Goal: Task Accomplishment & Management: Manage account settings

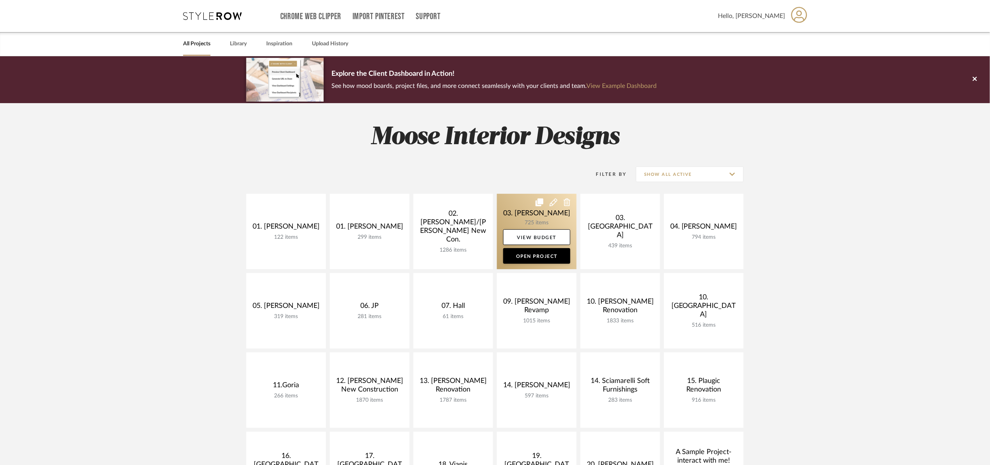
click at [525, 215] on link at bounding box center [537, 231] width 80 height 75
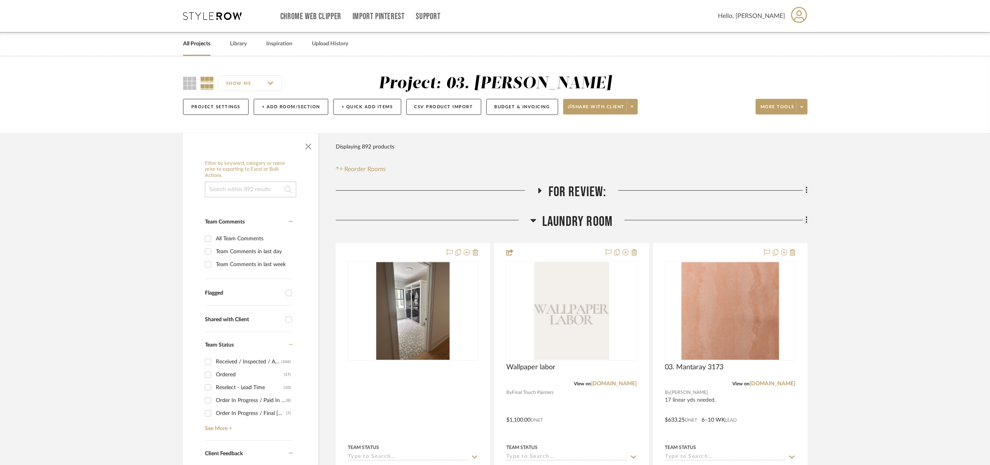
click at [582, 224] on span "Laundry Room" at bounding box center [577, 221] width 70 height 17
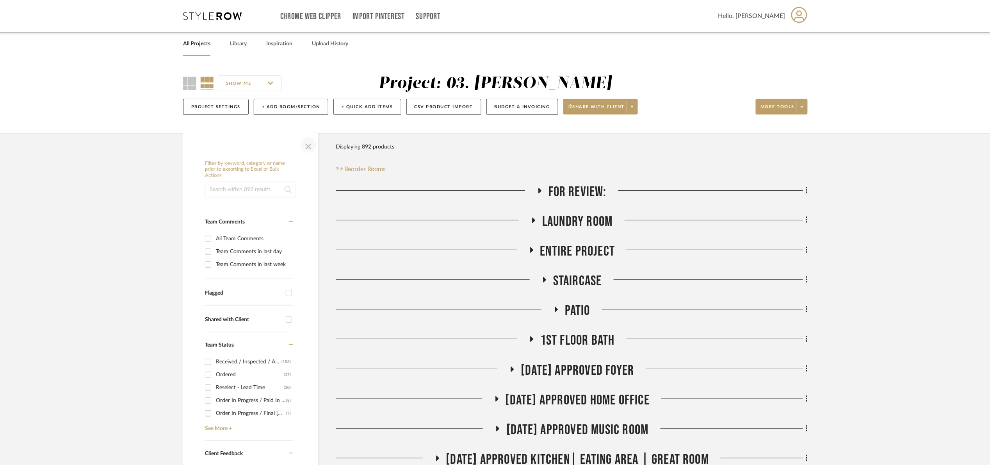
click at [303, 148] on span "button" at bounding box center [308, 144] width 19 height 19
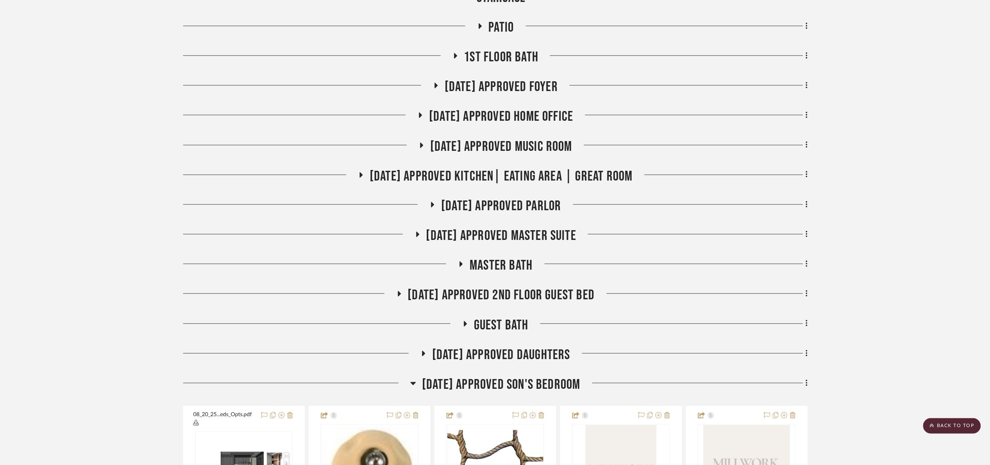
scroll to position [293, 0]
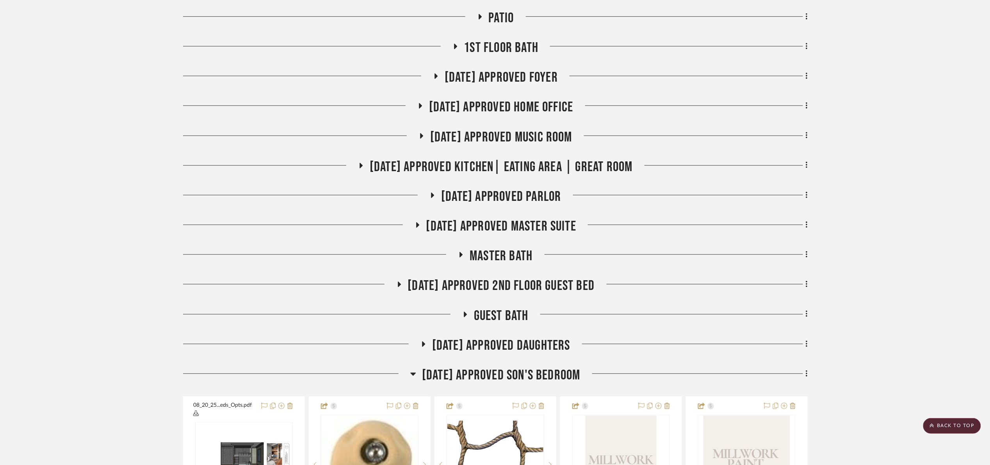
click at [521, 375] on span "07.02.25 Approved Son's Bedroom" at bounding box center [501, 375] width 158 height 17
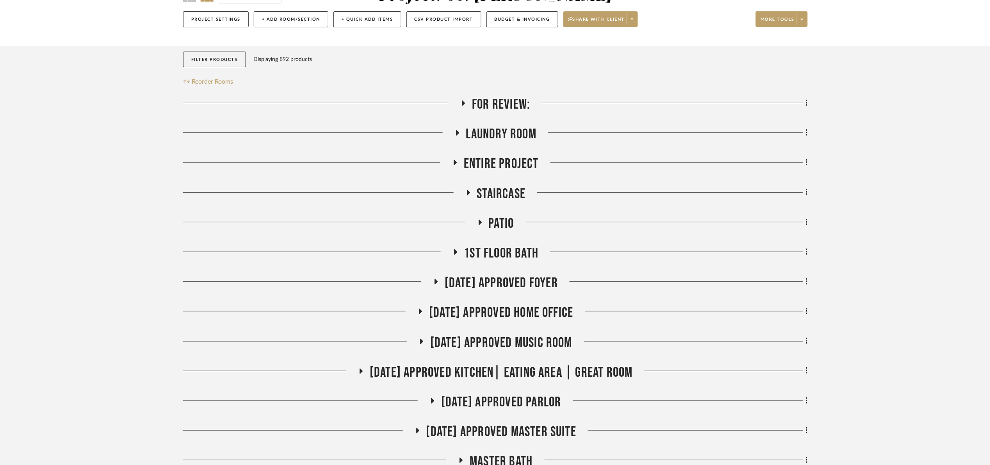
scroll to position [59, 0]
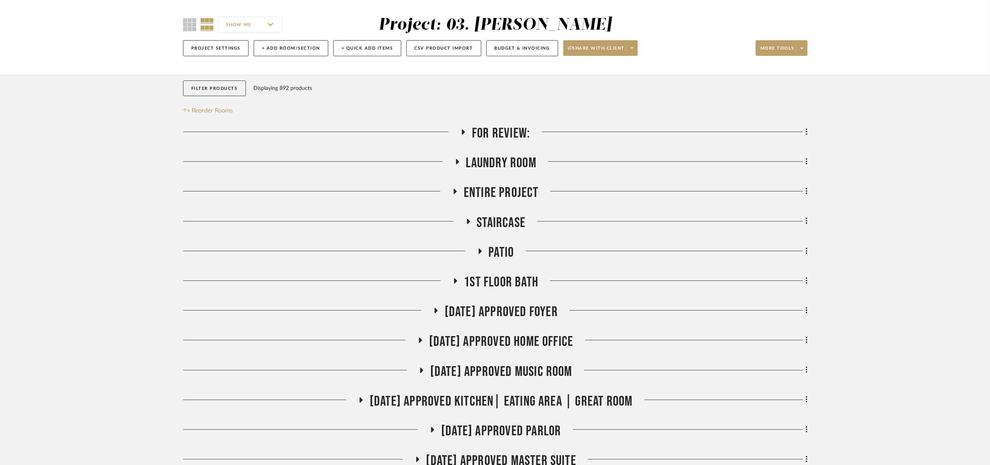
click at [524, 309] on span "07.02.25 Approved Foyer" at bounding box center [501, 311] width 113 height 17
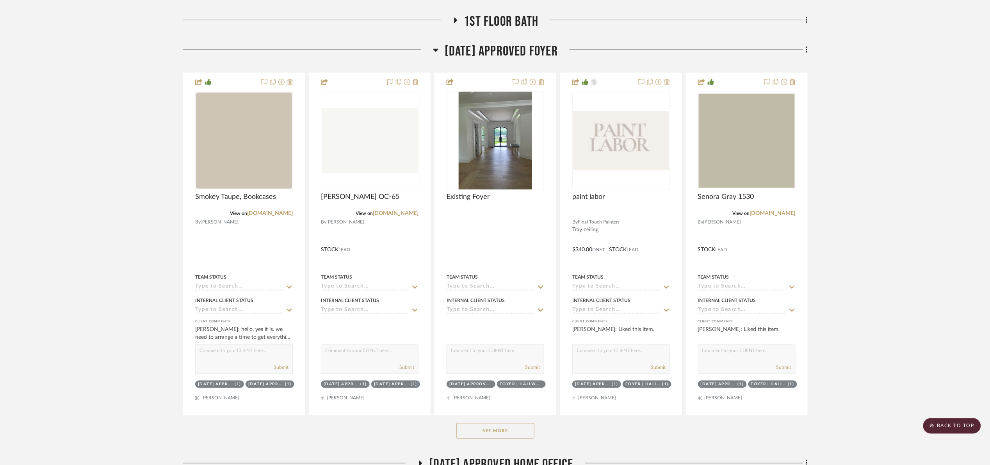
scroll to position [468, 0]
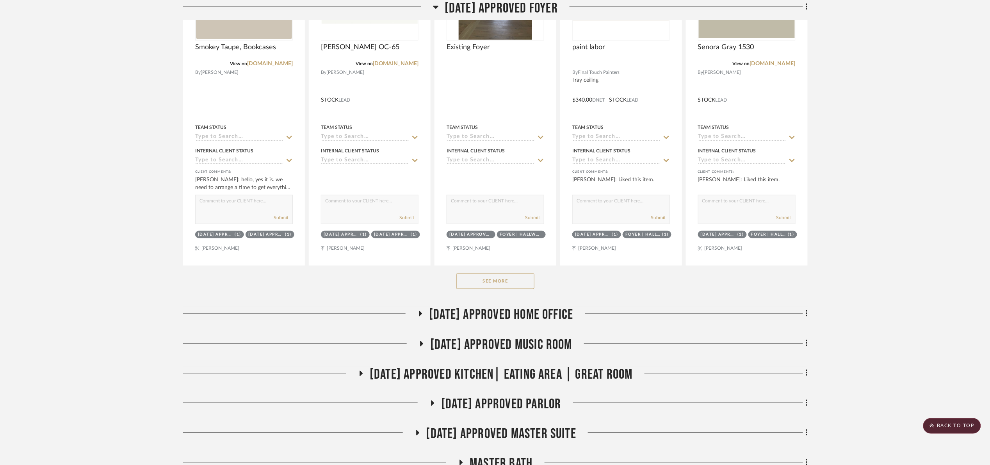
click at [496, 280] on button "See More" at bounding box center [495, 281] width 78 height 16
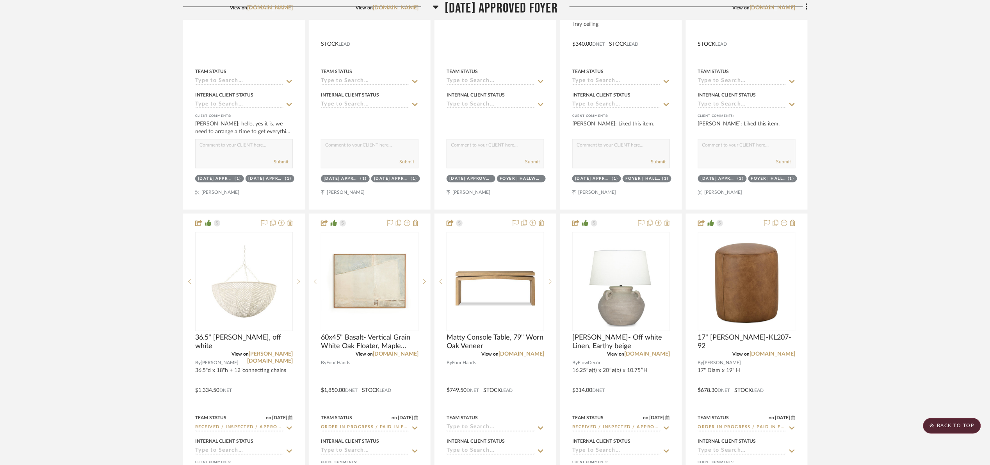
scroll to position [527, 0]
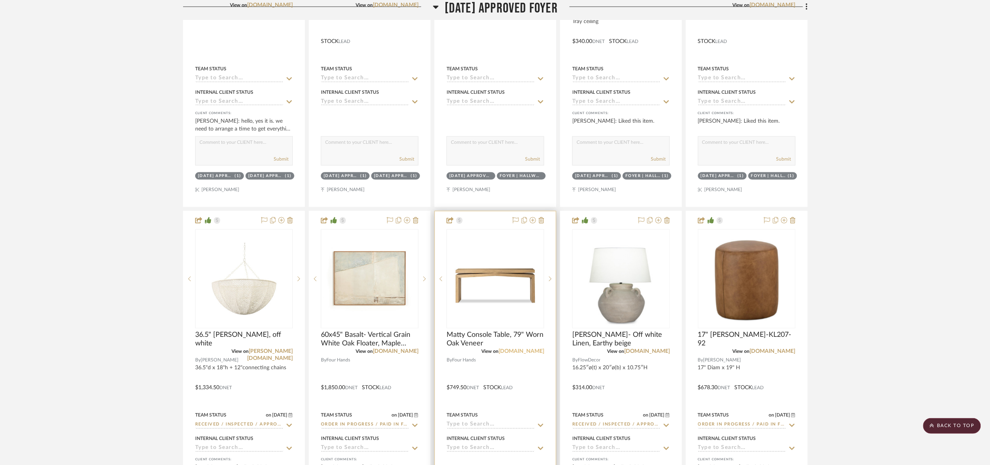
click at [537, 350] on link "[DOMAIN_NAME]" at bounding box center [522, 351] width 46 height 5
click at [493, 3] on div at bounding box center [496, 5] width 98 height 7
click at [490, 7] on div at bounding box center [496, 5] width 98 height 7
click at [447, 5] on div at bounding box center [496, 5] width 98 height 7
click at [433, 11] on icon at bounding box center [436, 6] width 6 height 9
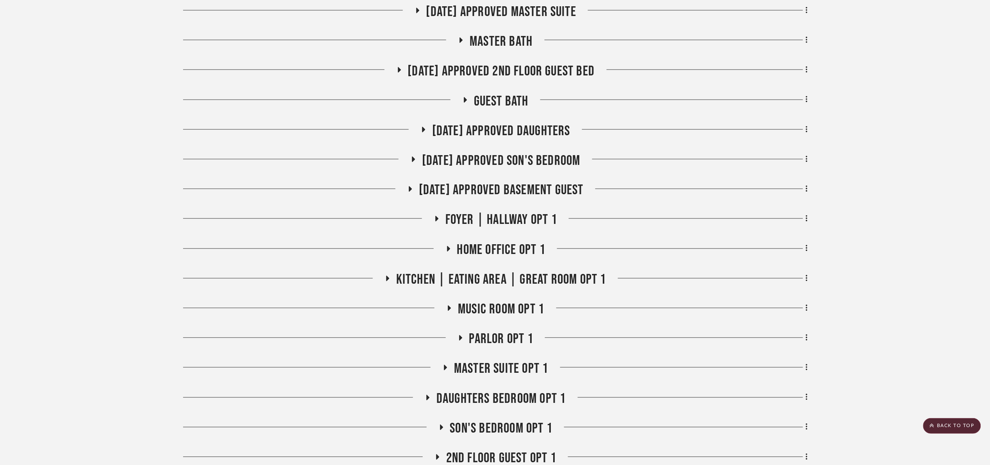
scroll to position [351, 0]
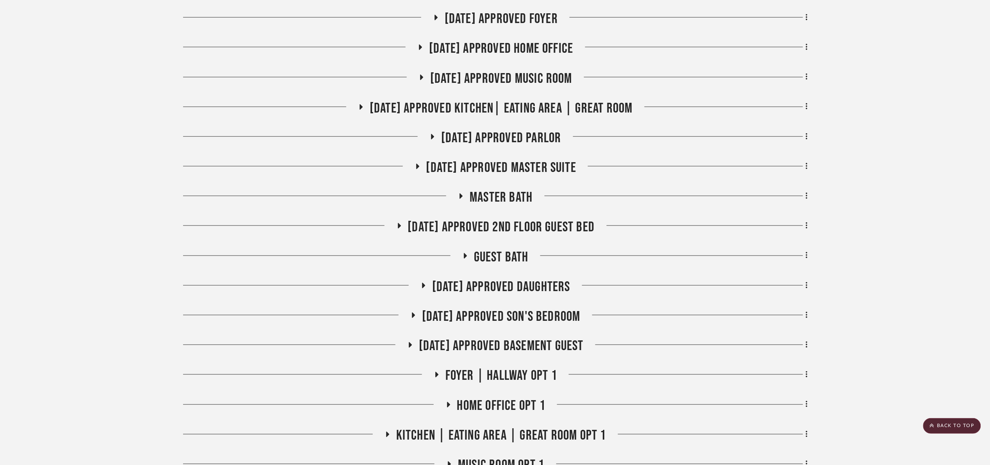
click at [470, 105] on span "07.02.25 Approved Kitchen| Eating Area | Great Room" at bounding box center [501, 108] width 263 height 17
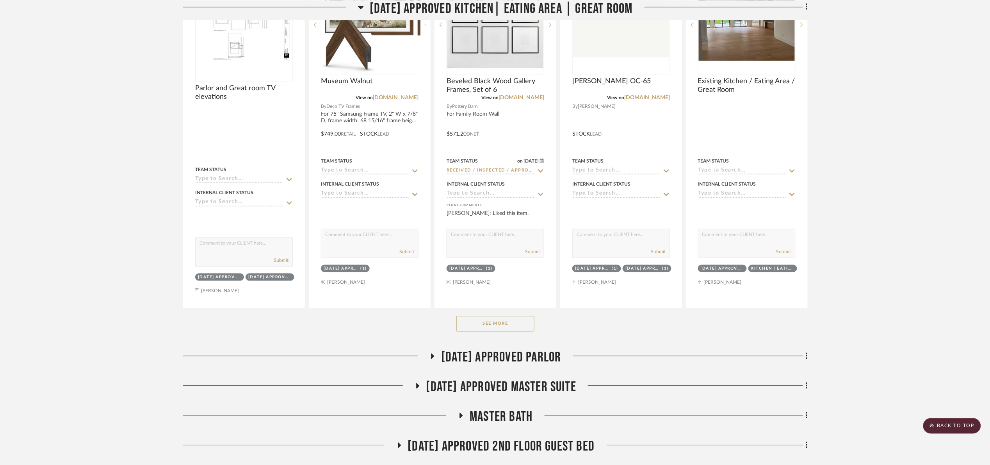
scroll to position [527, 0]
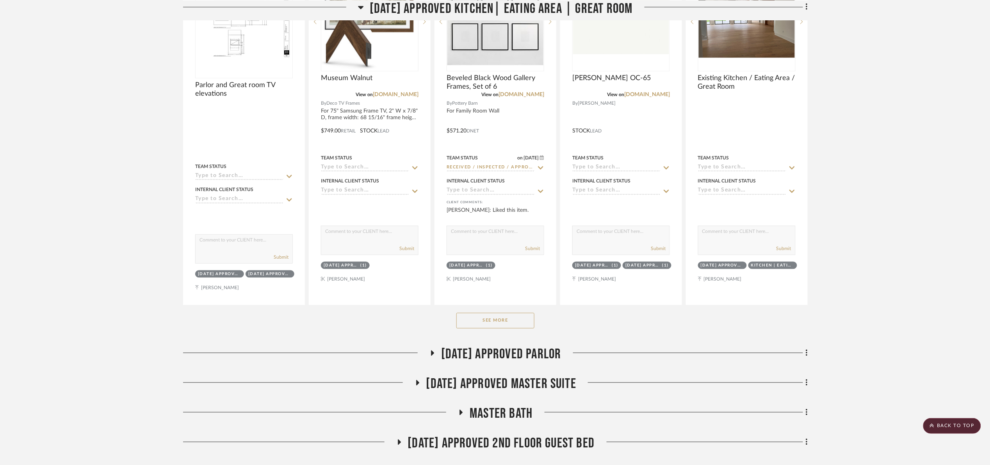
click at [490, 321] on button "See More" at bounding box center [495, 321] width 78 height 16
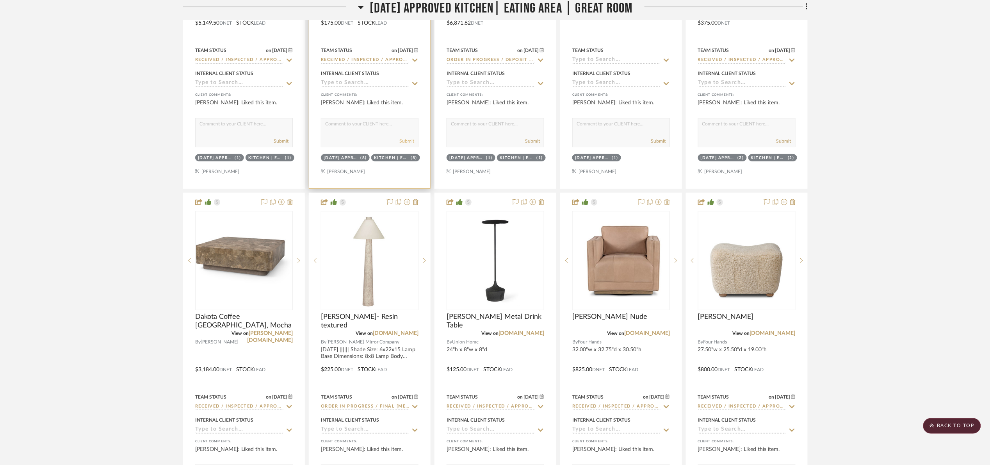
scroll to position [1347, 0]
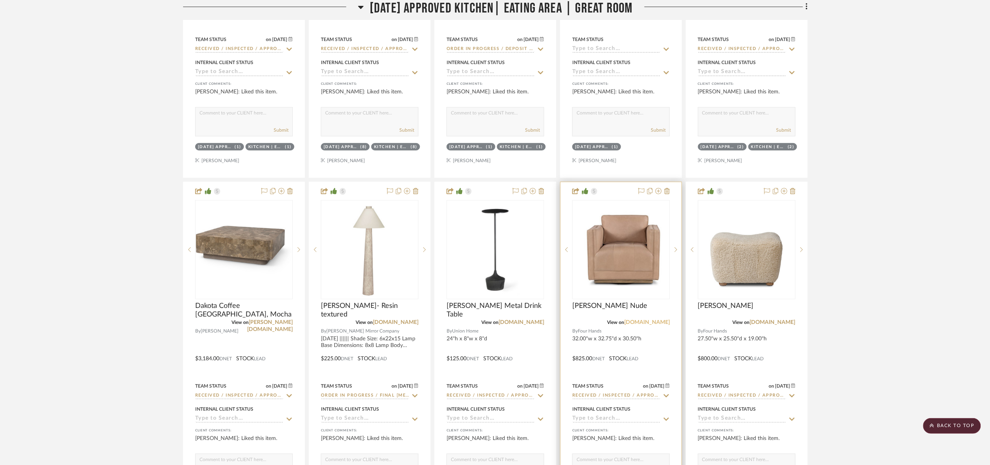
click at [656, 325] on link "marketplace.fourhands.com" at bounding box center [647, 321] width 46 height 5
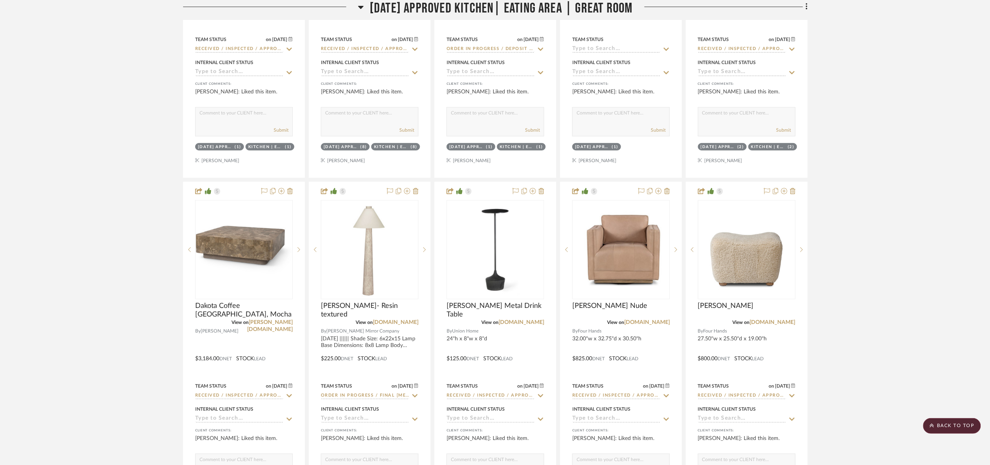
click at [564, 12] on span "07.02.25 Approved Kitchen| Eating Area | Great Room" at bounding box center [501, 8] width 263 height 17
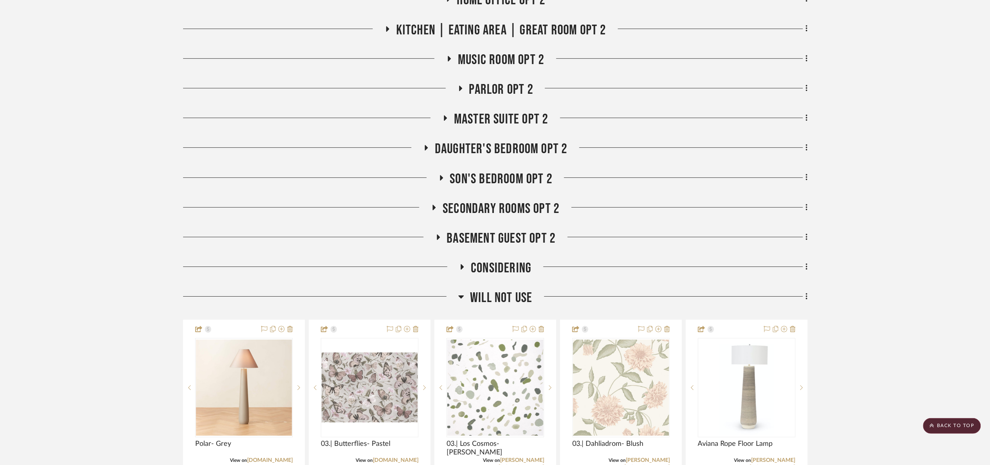
click at [508, 301] on span "Will Not Use" at bounding box center [501, 297] width 62 height 17
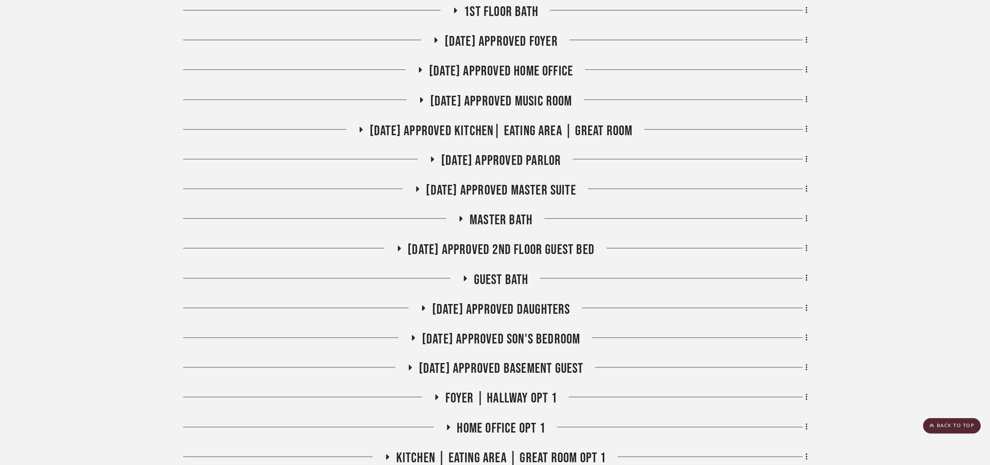
scroll to position [299, 0]
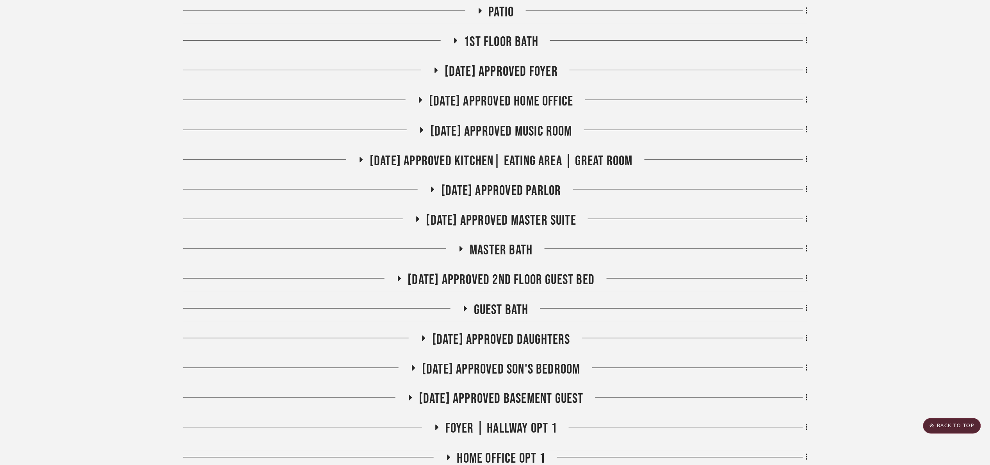
click at [537, 96] on span "07.02.25 Approved Home Office" at bounding box center [501, 101] width 144 height 17
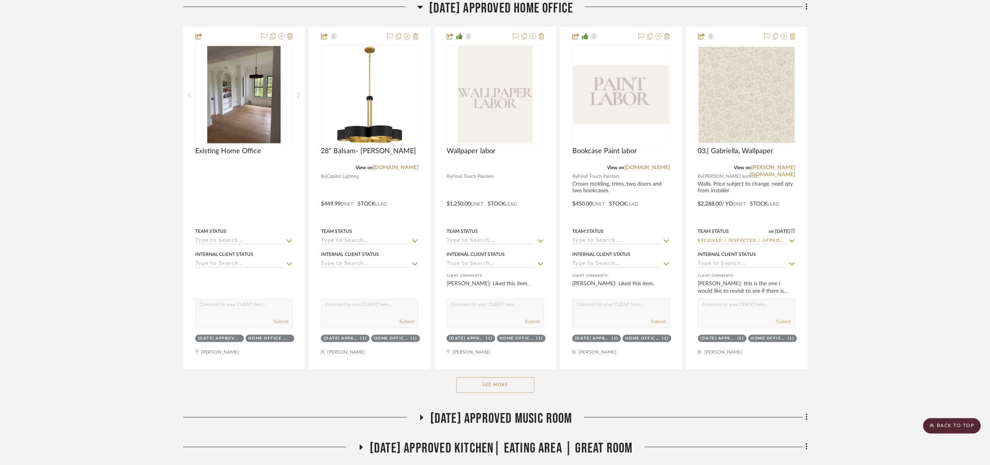
scroll to position [533, 0]
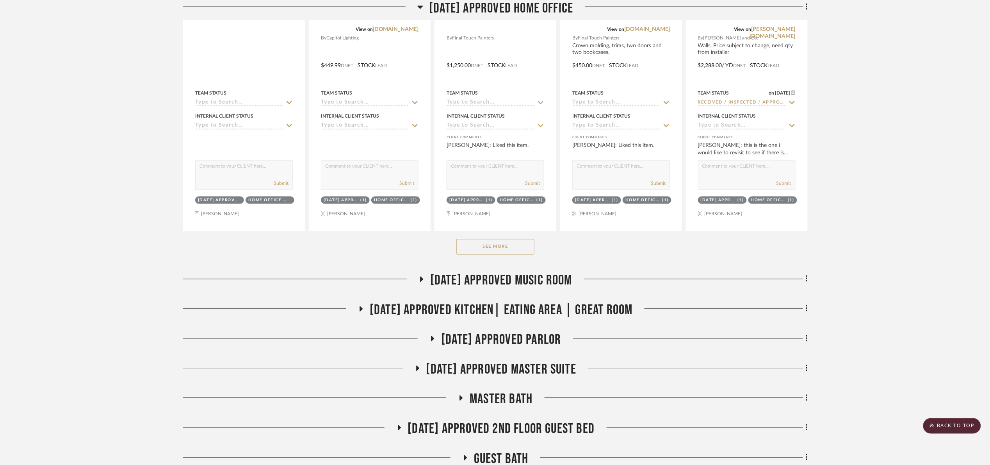
click at [526, 244] on button "See More" at bounding box center [495, 247] width 78 height 16
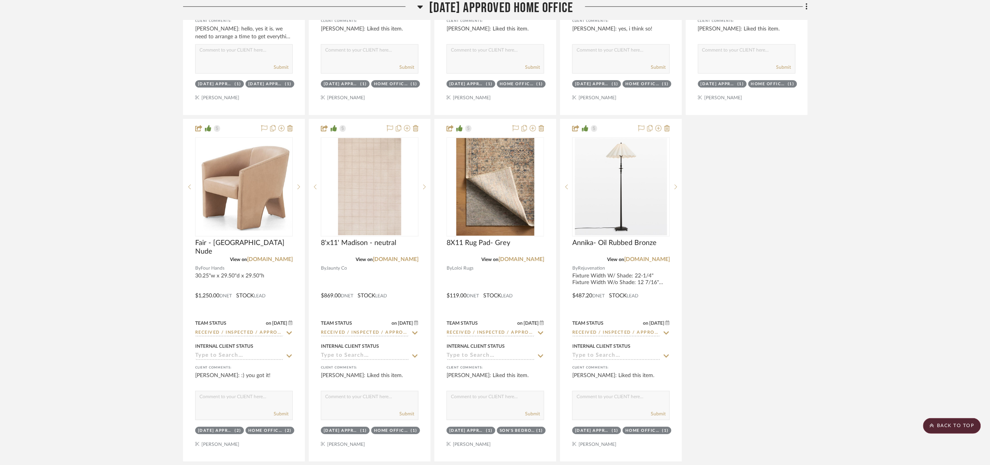
scroll to position [1001, 0]
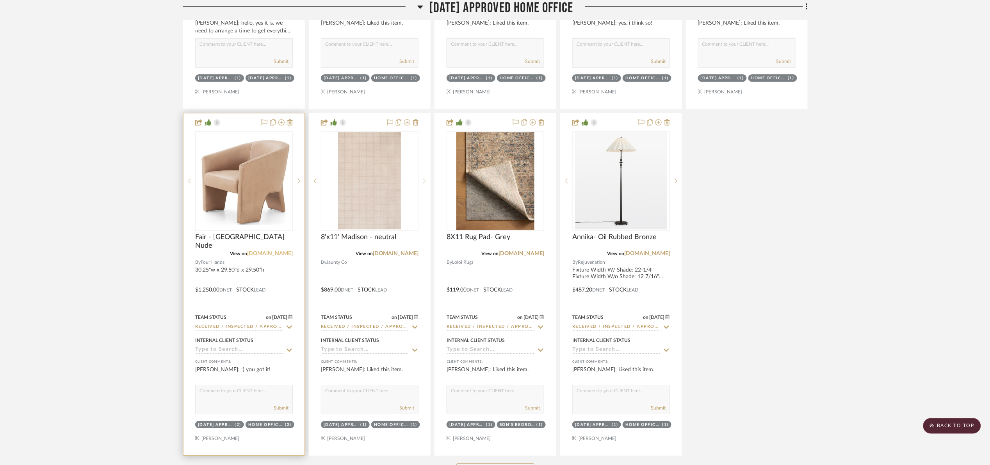
click at [280, 253] on link "marketplace.fourhands.com" at bounding box center [270, 253] width 46 height 5
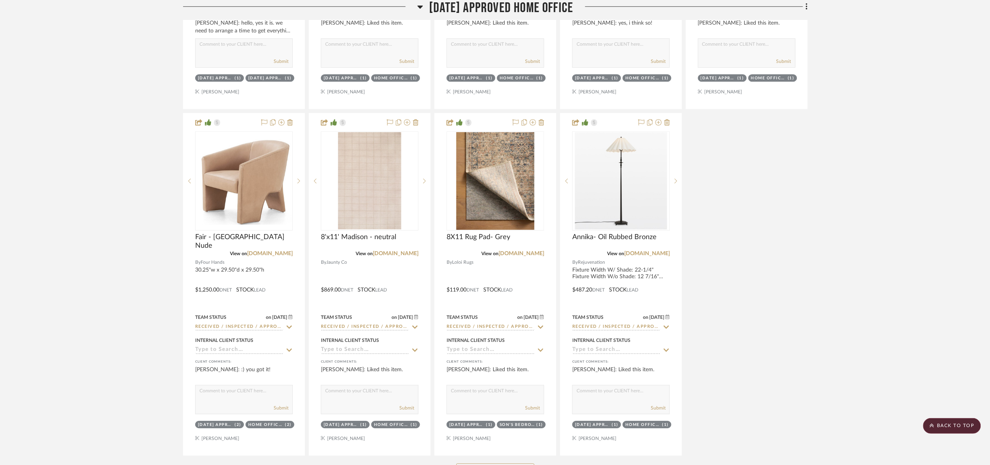
click at [504, 10] on span "07.02.25 Approved Home Office" at bounding box center [501, 8] width 144 height 17
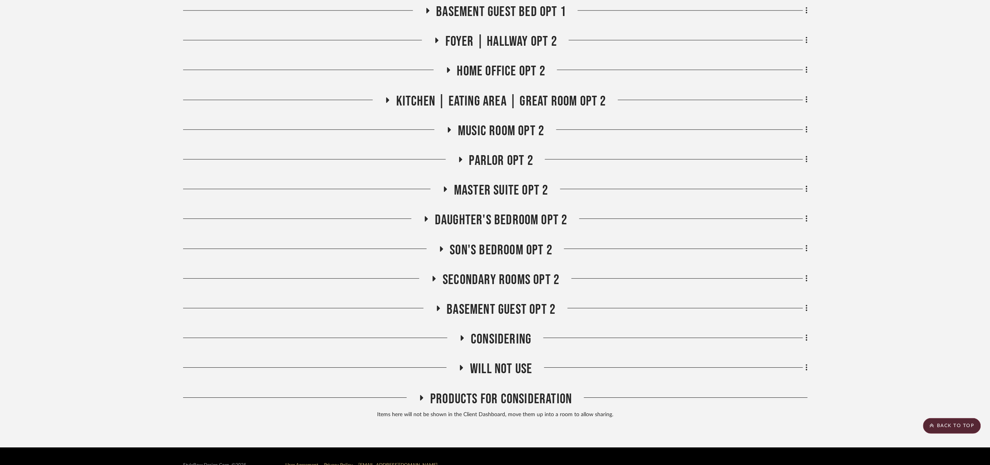
scroll to position [943, 0]
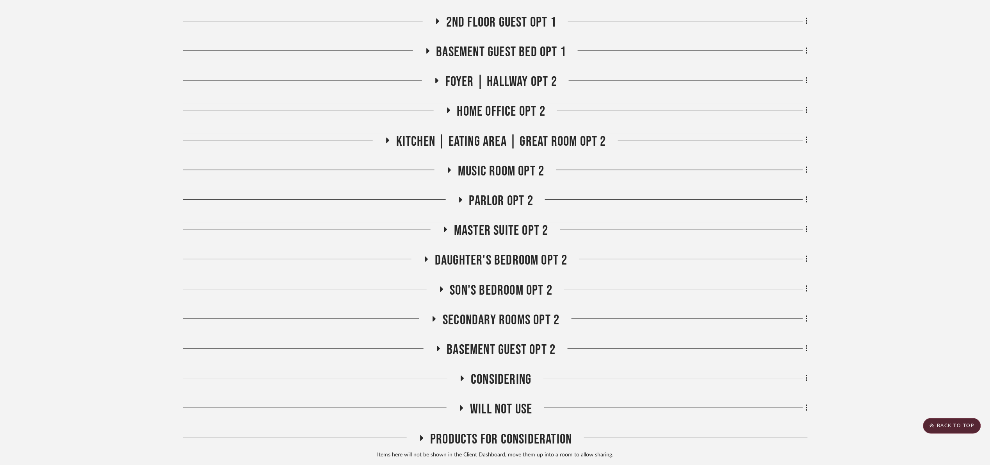
click at [510, 315] on span "Secondary rooms opt 2" at bounding box center [501, 320] width 117 height 17
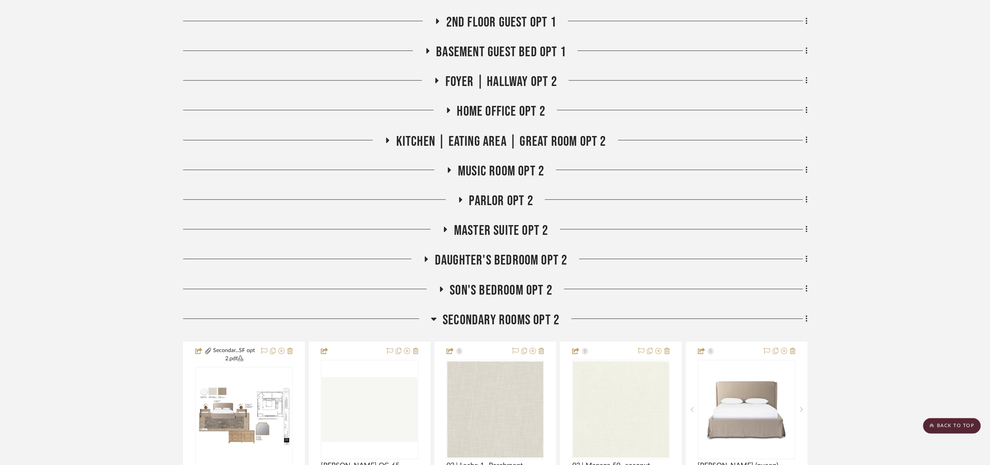
click at [512, 320] on span "Secondary rooms opt 2" at bounding box center [501, 320] width 117 height 17
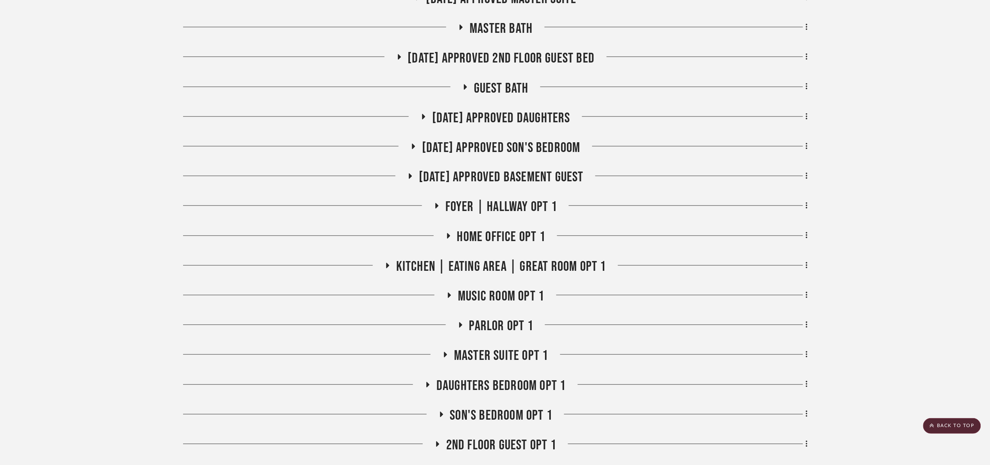
scroll to position [474, 0]
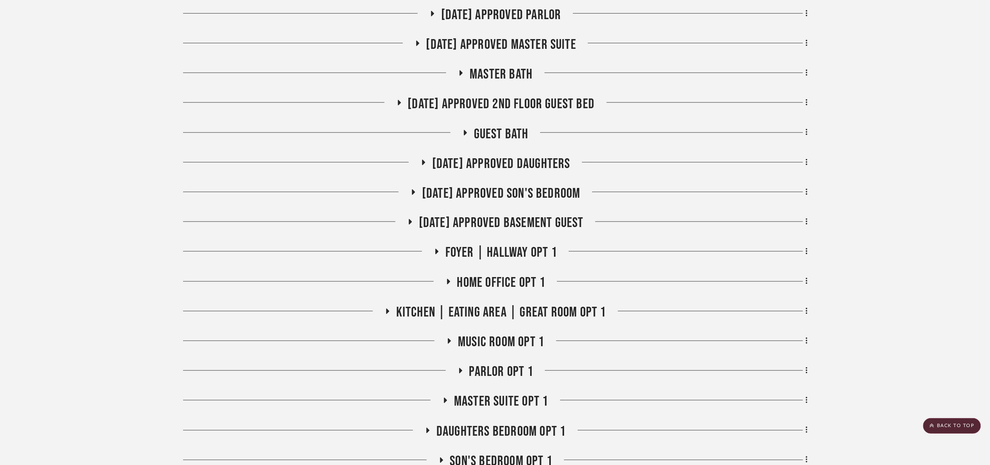
click at [504, 95] on div "For Review: Laundry Room Entire Project Staircase Patio 1st floor bath 07.02.25…" at bounding box center [495, 319] width 625 height 1221
click at [507, 100] on span "07.02.25 Approved 2nd floor Guest Bed" at bounding box center [501, 104] width 187 height 17
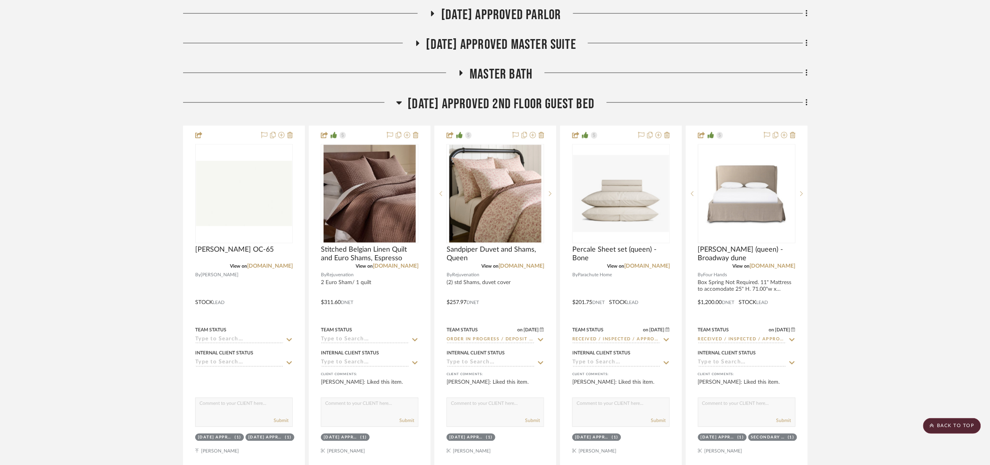
drag, startPoint x: 514, startPoint y: 100, endPoint x: 518, endPoint y: 111, distance: 11.2
click at [514, 101] on span "07.02.25 Approved 2nd floor Guest Bed" at bounding box center [501, 104] width 187 height 17
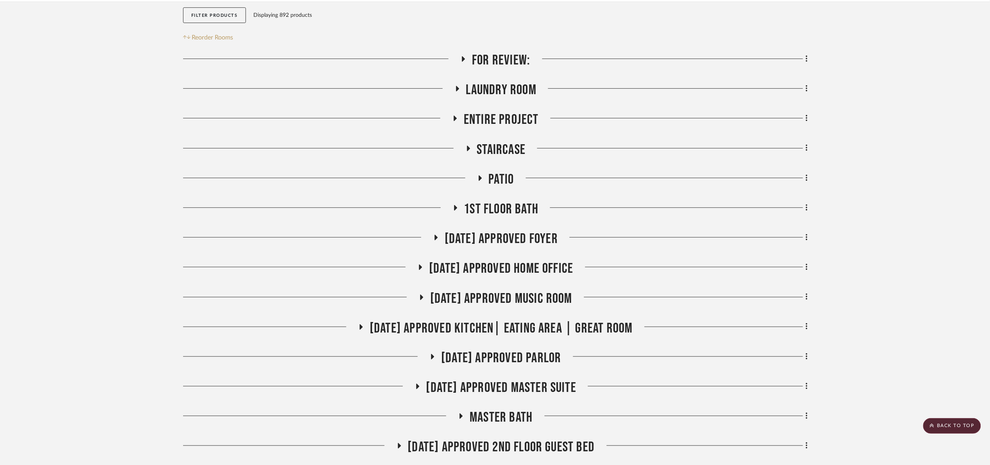
scroll to position [123, 0]
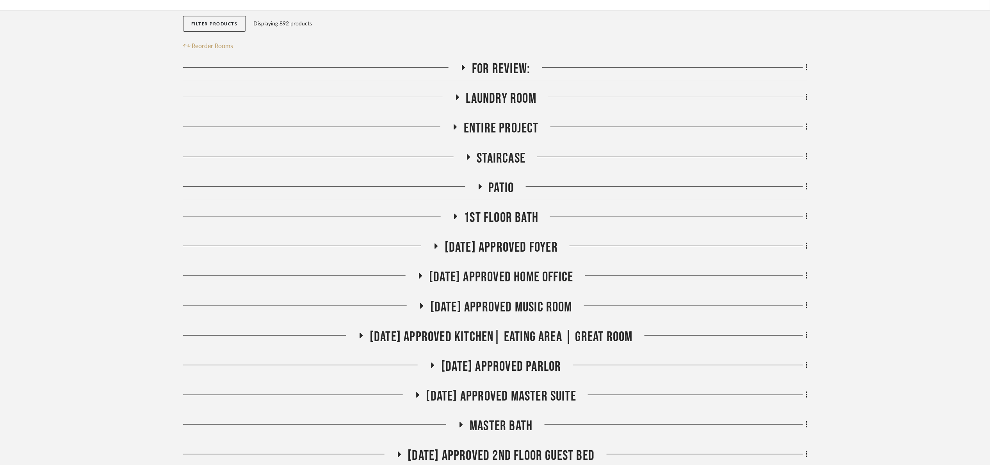
click at [520, 97] on span "Laundry Room" at bounding box center [501, 98] width 70 height 17
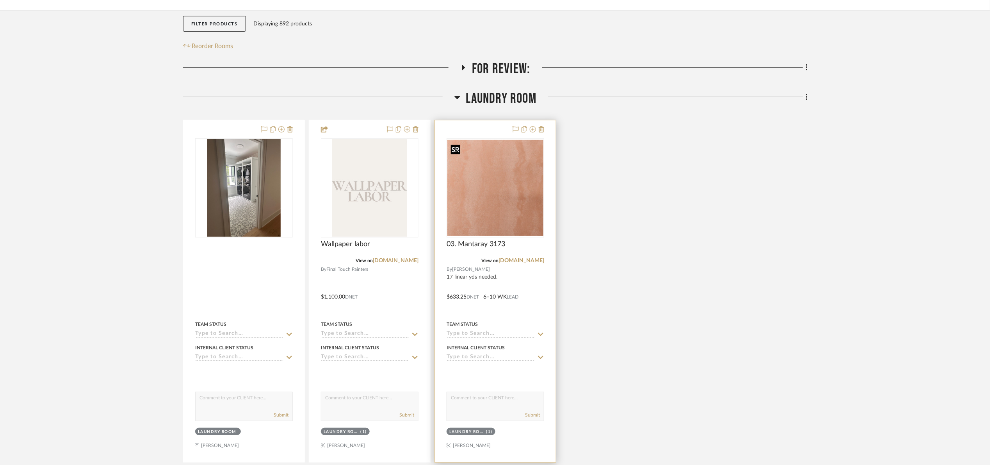
click at [0, 0] on img at bounding box center [0, 0] width 0 height 0
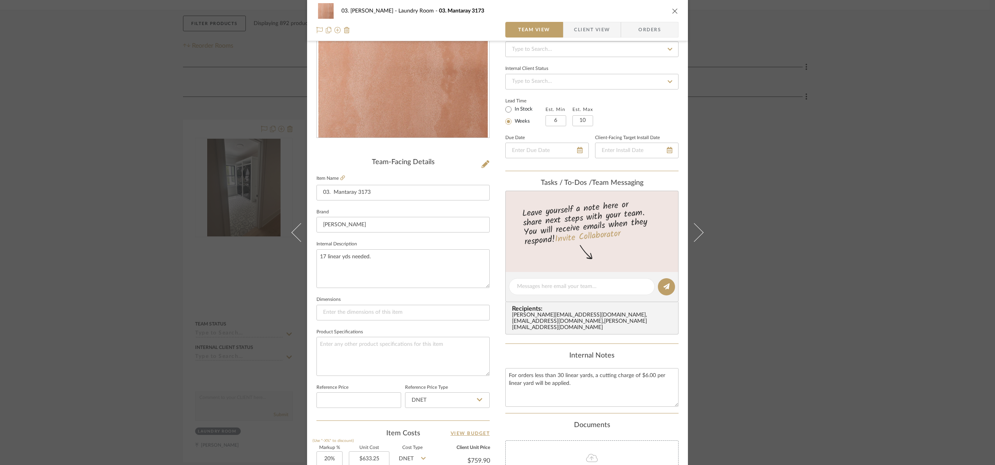
scroll to position [263, 0]
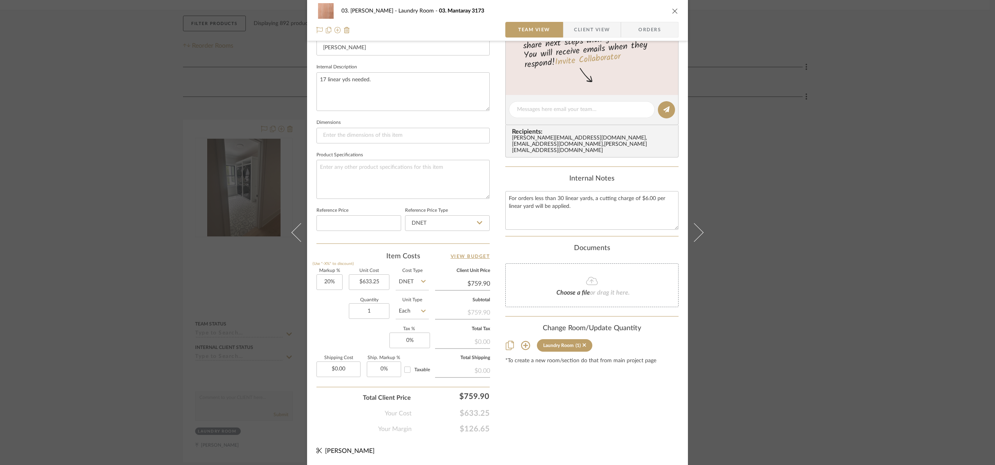
click at [938, 290] on div "03. Jennifer Laundry Room 03. Mantaray 3173 Team View Client View Orders Team-F…" at bounding box center [497, 232] width 995 height 465
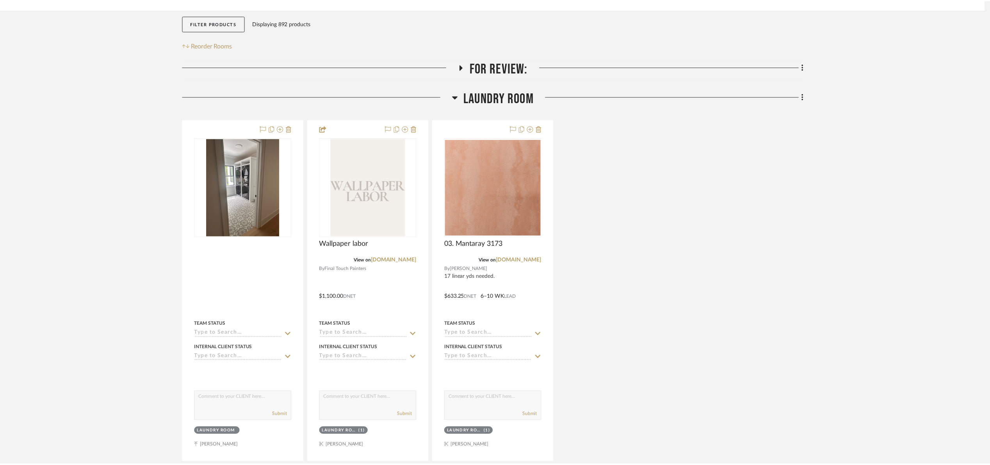
scroll to position [123, 0]
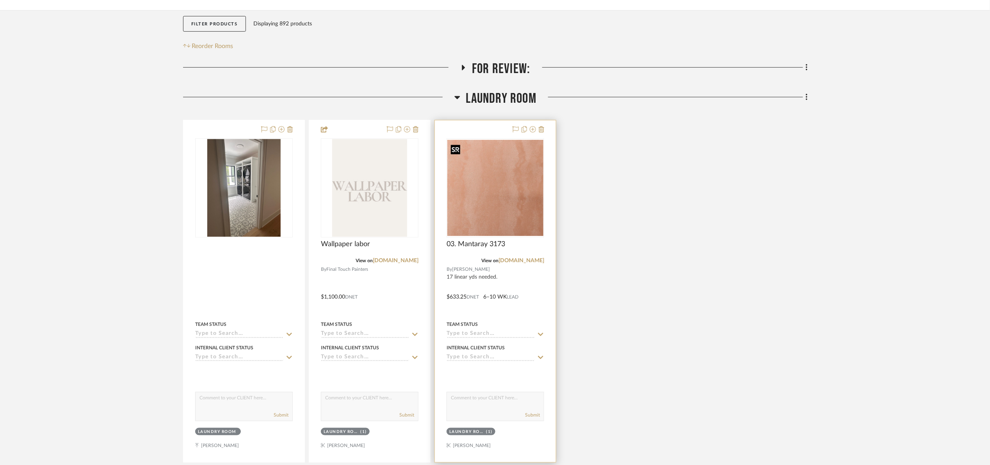
click at [501, 206] on img "0" at bounding box center [495, 188] width 96 height 96
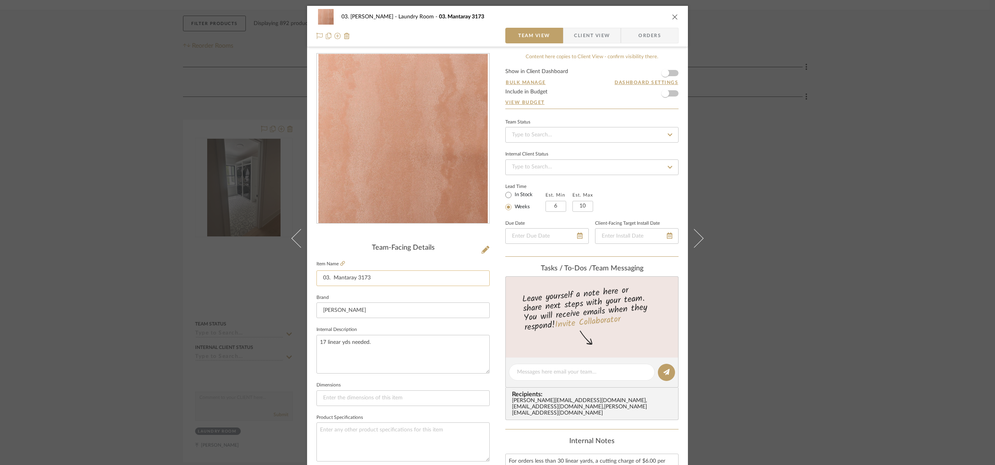
scroll to position [263, 0]
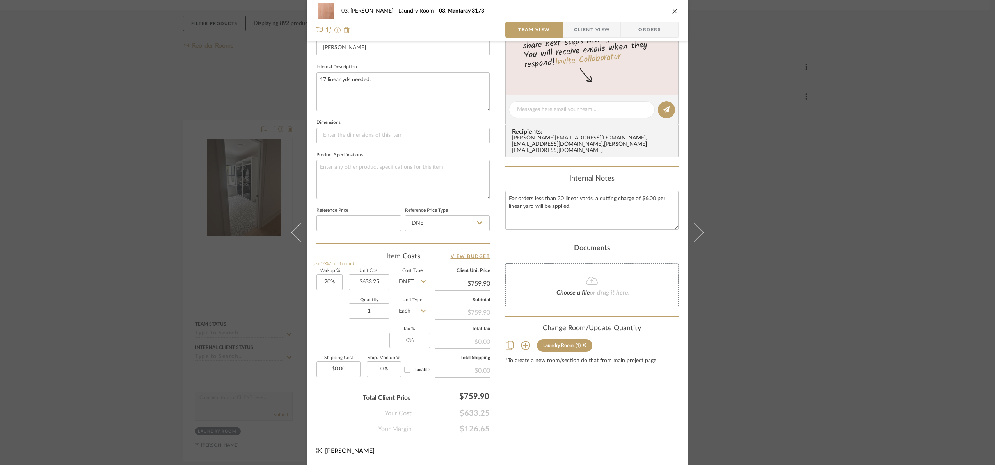
click at [914, 274] on div "03. Jennifer Laundry Room 03. Mantaray 3173 Team View Client View Orders Team-F…" at bounding box center [497, 232] width 995 height 465
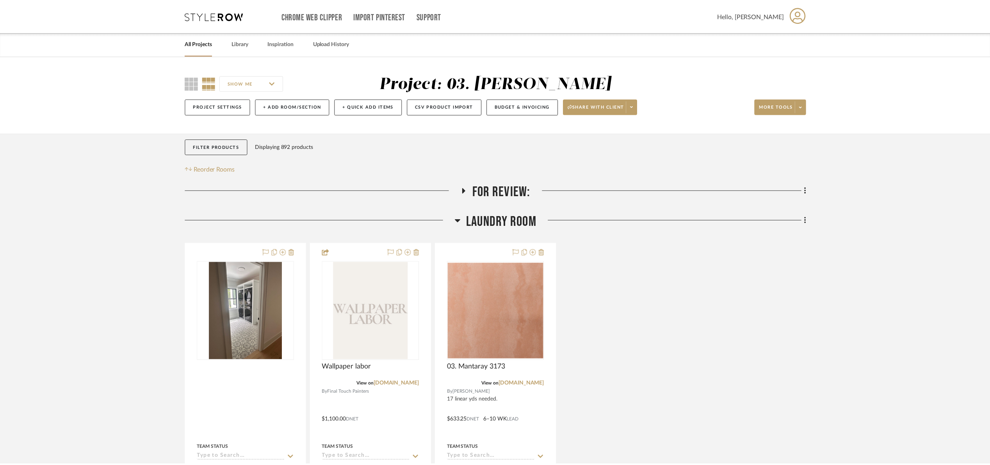
scroll to position [123, 0]
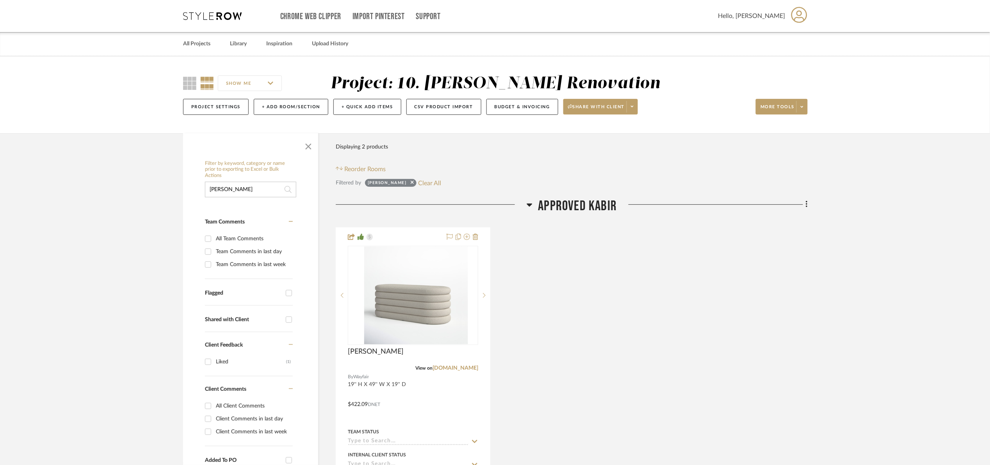
click at [563, 209] on span "APPROVED Kabir" at bounding box center [577, 206] width 79 height 17
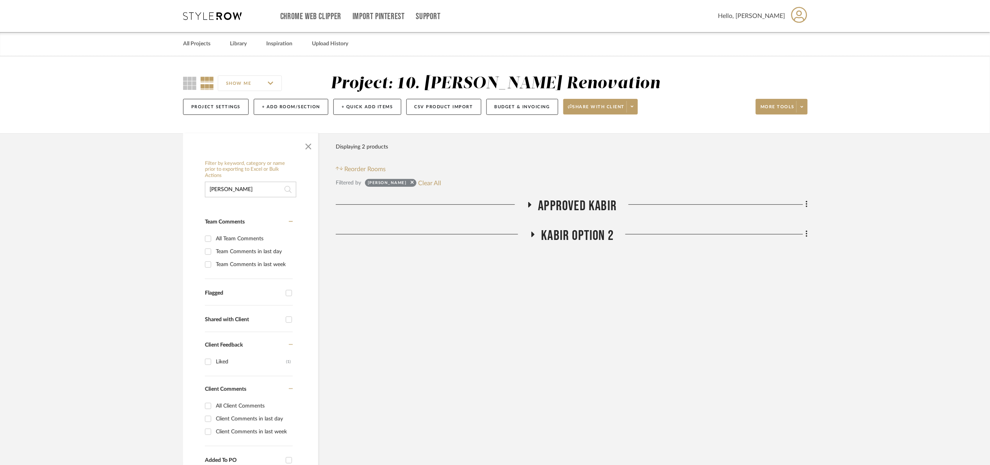
click at [564, 231] on span "Kabir Option 2" at bounding box center [577, 235] width 73 height 17
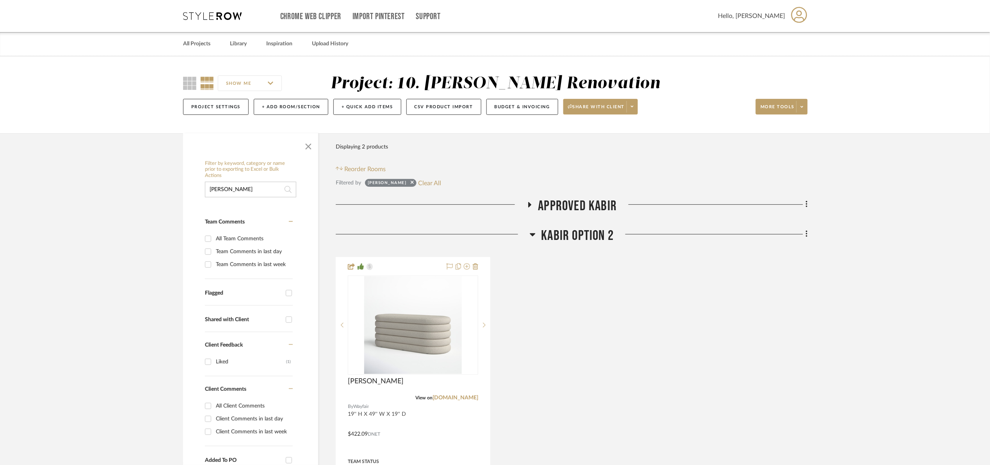
click at [572, 235] on span "Kabir Option 2" at bounding box center [577, 235] width 73 height 17
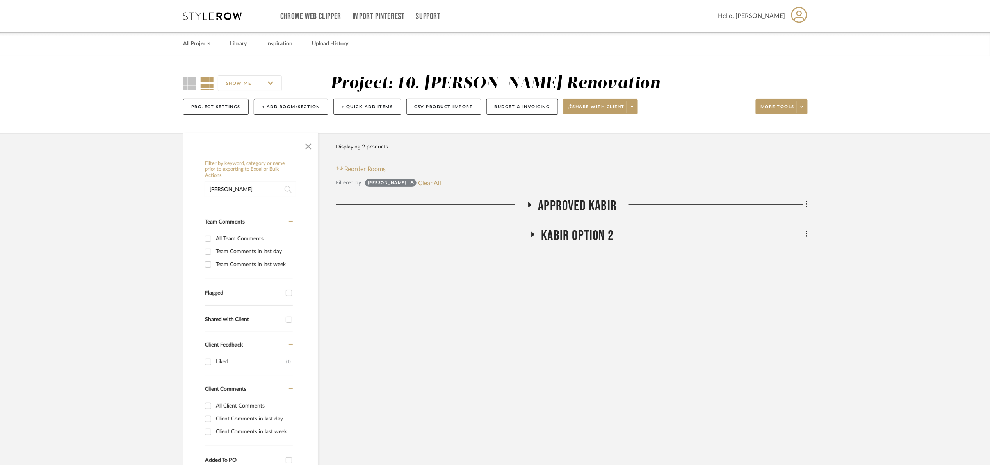
drag, startPoint x: 189, startPoint y: 193, endPoint x: 96, endPoint y: 201, distance: 93.6
click at [97, 201] on project-details-page "SHOW ME Project: 10. Patel Renovation Project Settings + Add Room/Section + Qui…" at bounding box center [495, 450] width 990 height 789
click at [418, 182] on button "Clear All" at bounding box center [429, 183] width 23 height 10
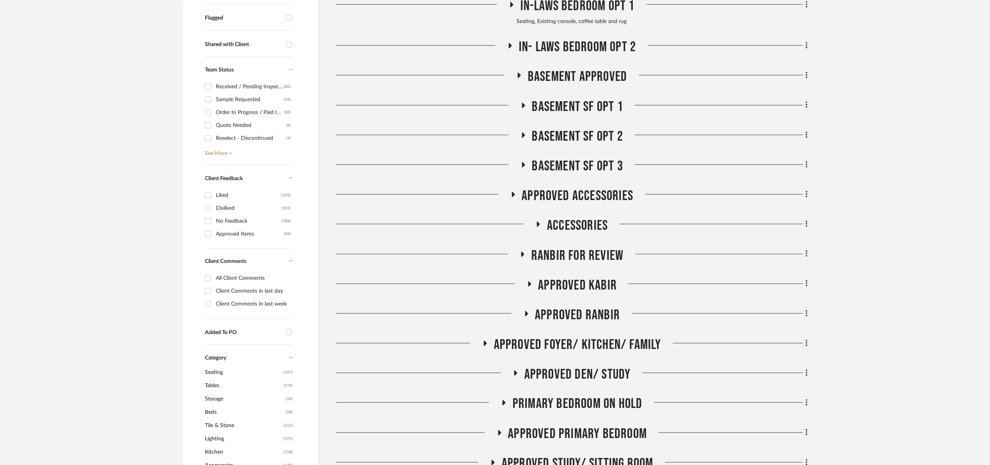
scroll to position [293, 0]
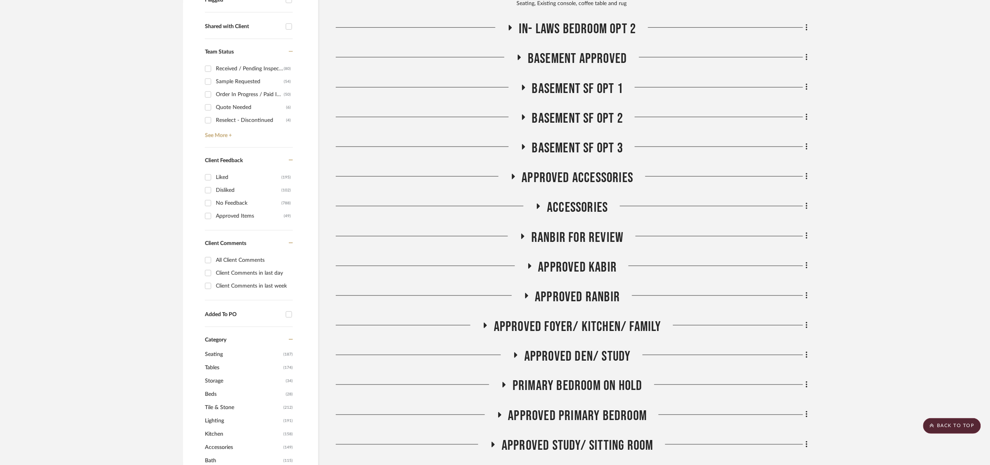
click at [597, 268] on span "APPROVED Kabir" at bounding box center [577, 267] width 79 height 17
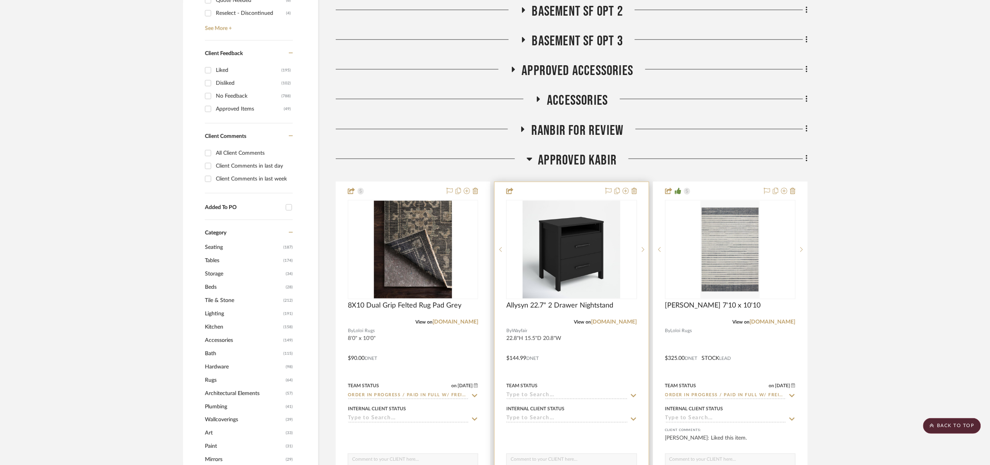
scroll to position [410, 0]
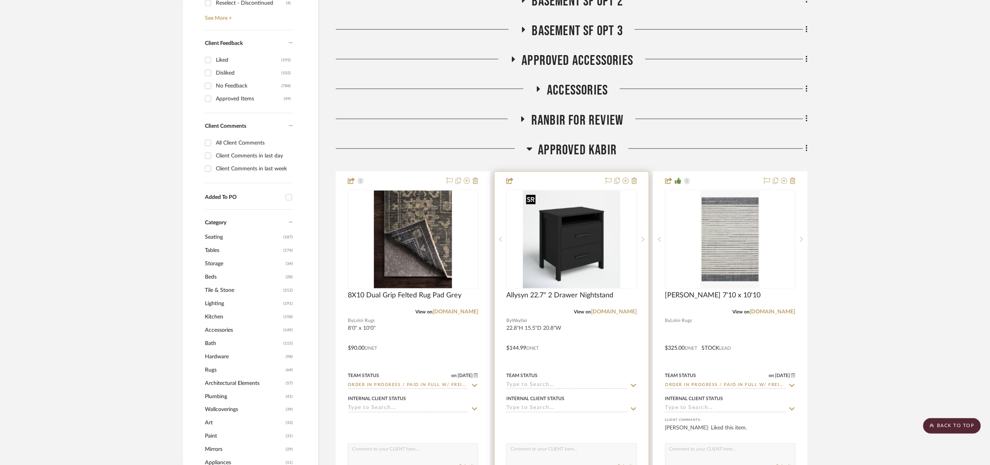
click at [0, 0] on img at bounding box center [0, 0] width 0 height 0
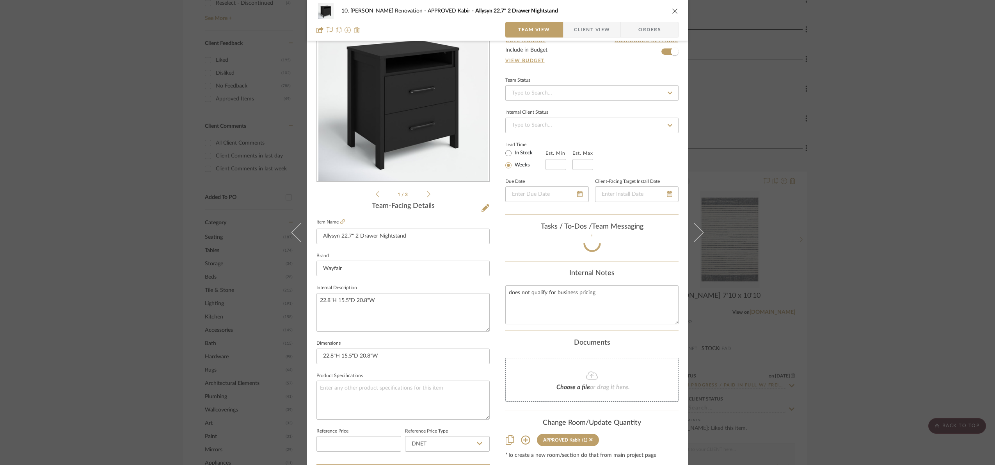
scroll to position [117, 0]
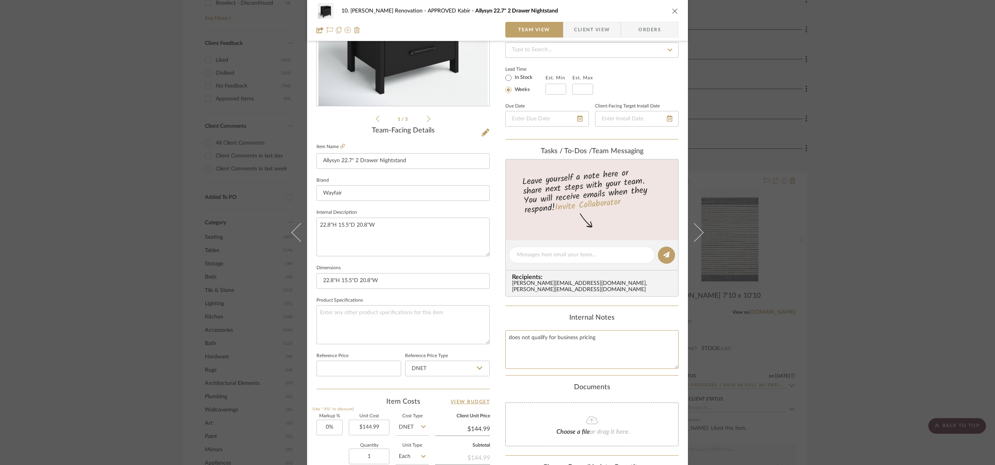
drag, startPoint x: 630, startPoint y: 331, endPoint x: 498, endPoint y: 329, distance: 132.7
click at [498, 329] on div "10. Patel Renovation APPROVED Kabir Allysyn 22.7" 2 Drawer Nightstand Team View…" at bounding box center [497, 249] width 381 height 721
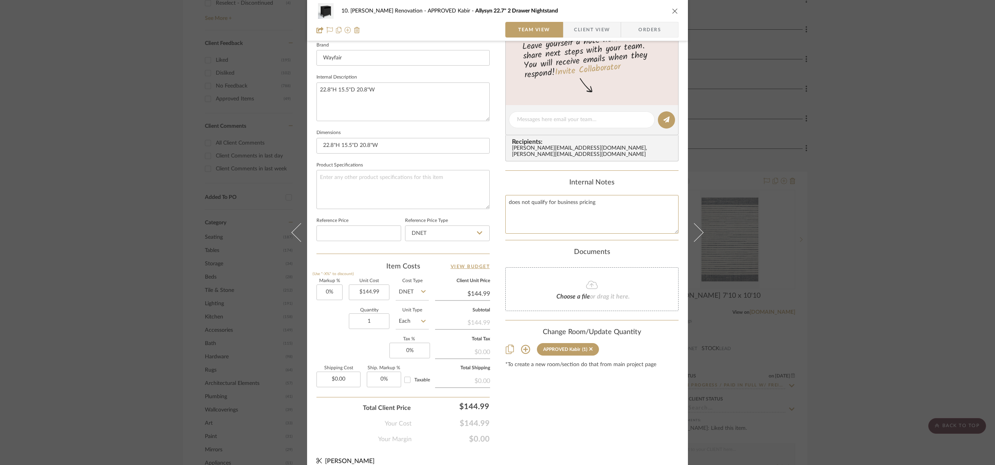
scroll to position [263, 0]
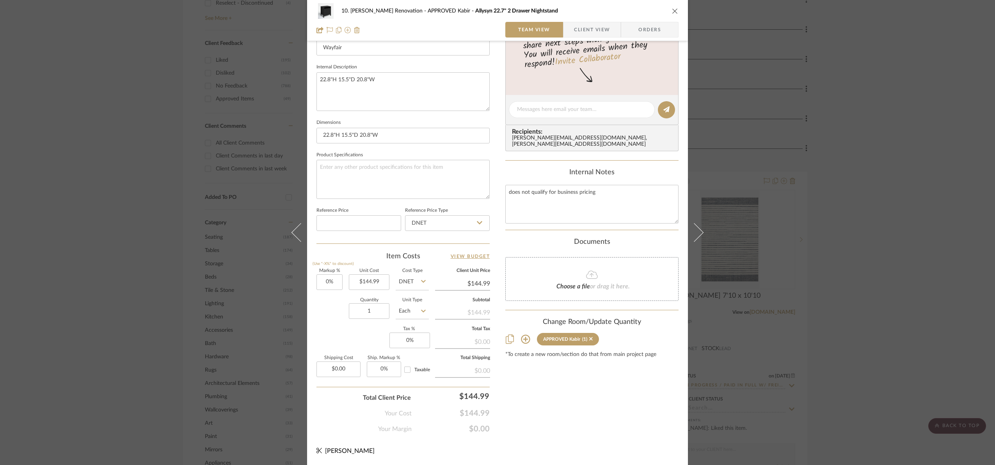
drag, startPoint x: 872, startPoint y: 231, endPoint x: 867, endPoint y: 231, distance: 5.5
click at [872, 231] on div "10. Patel Renovation APPROVED Kabir Allysyn 22.7" 2 Drawer Nightstand Team View…" at bounding box center [497, 232] width 995 height 465
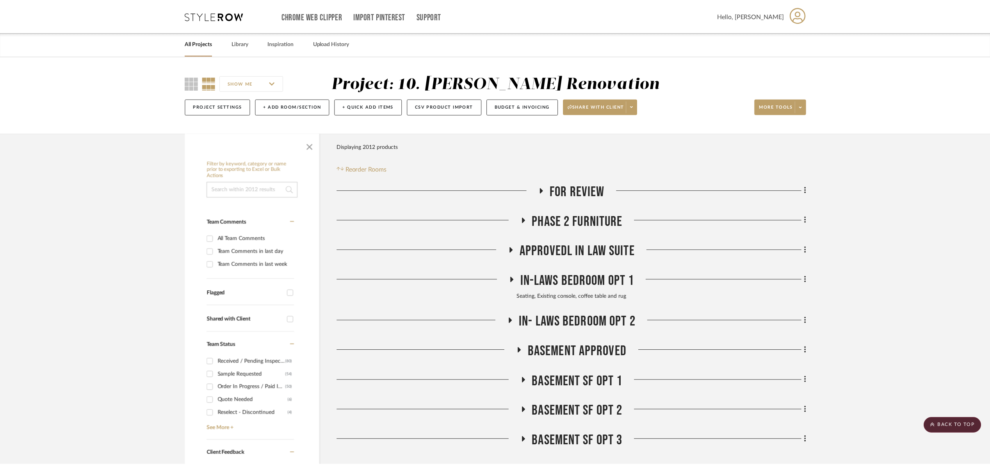
scroll to position [410, 0]
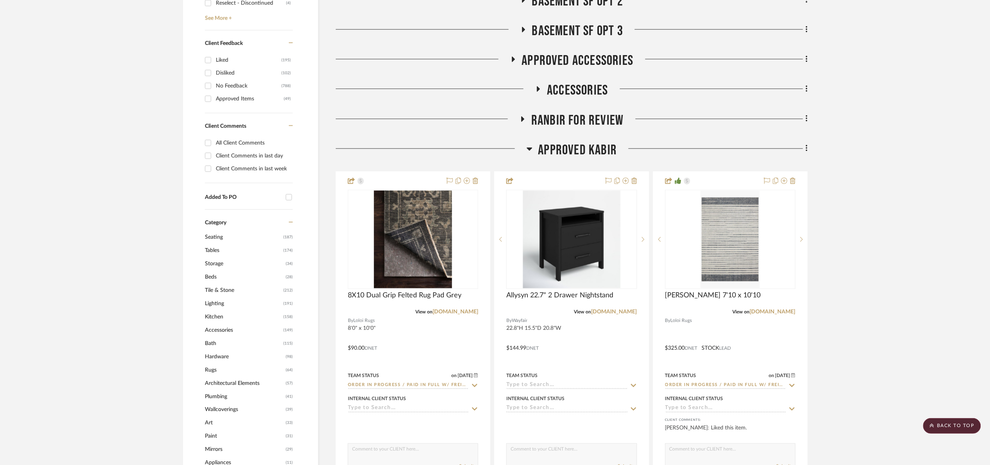
click at [578, 155] on span "APPROVED Kabir" at bounding box center [577, 150] width 79 height 17
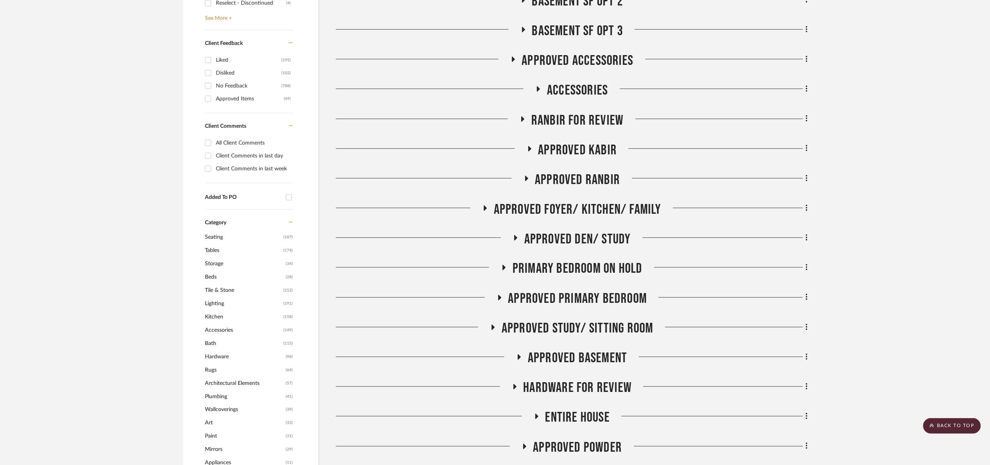
click at [582, 174] on span "APPROVED Ranbir" at bounding box center [577, 179] width 85 height 17
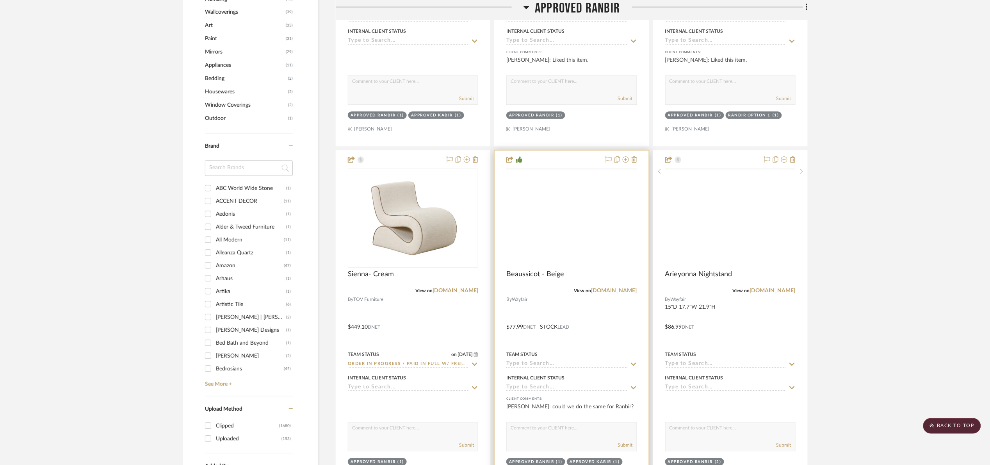
scroll to position [820, 0]
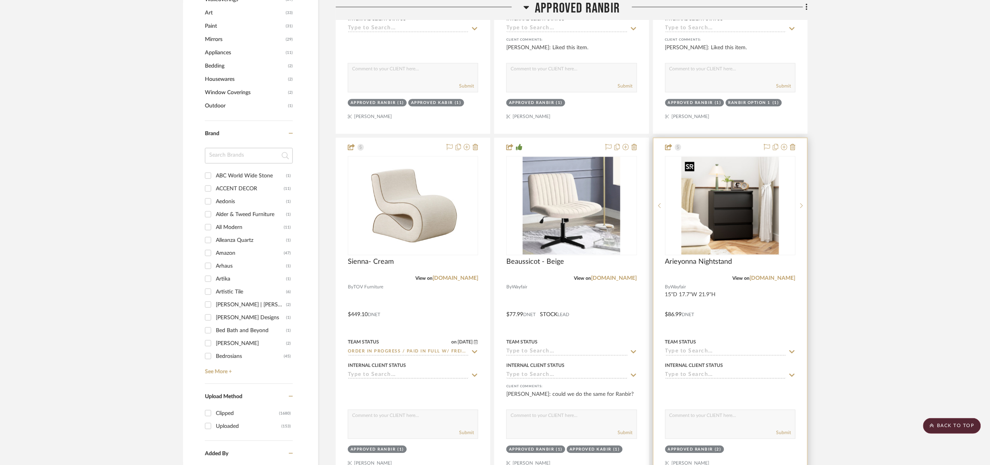
click at [710, 212] on img "0" at bounding box center [731, 206] width 98 height 98
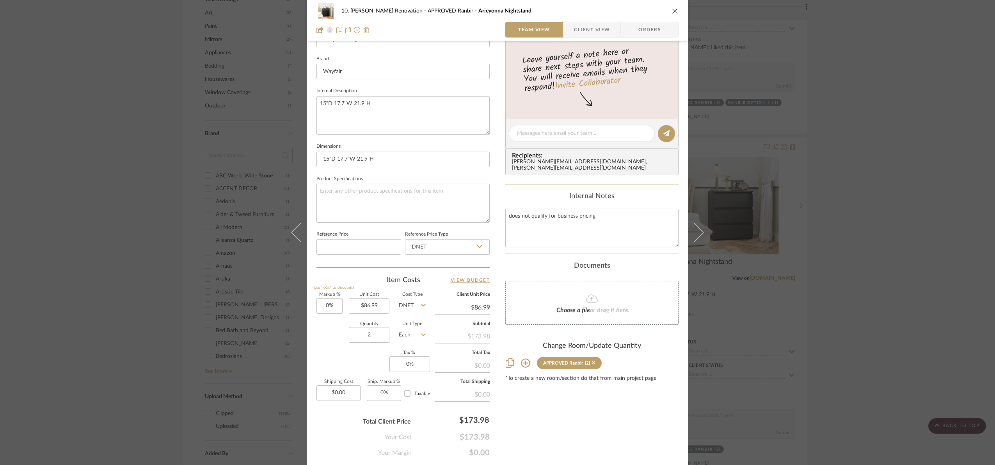
scroll to position [263, 0]
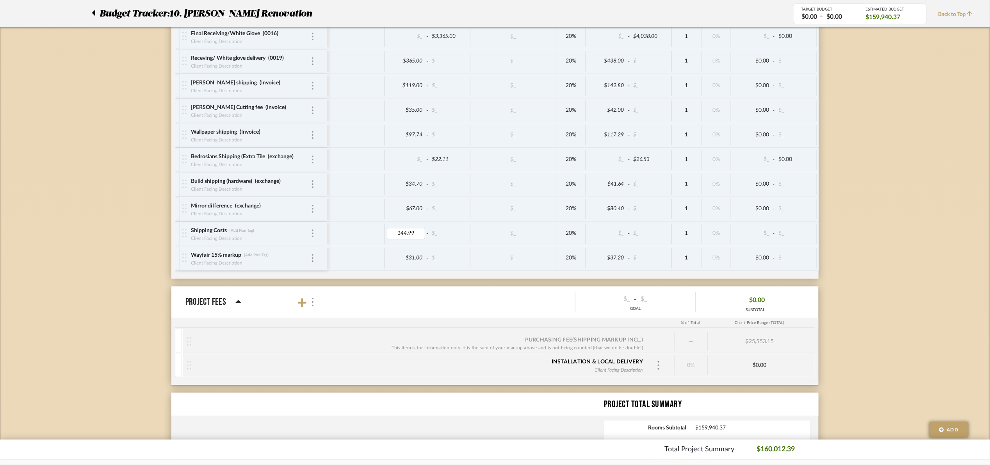
type input "$144.99"
type input "144.99"
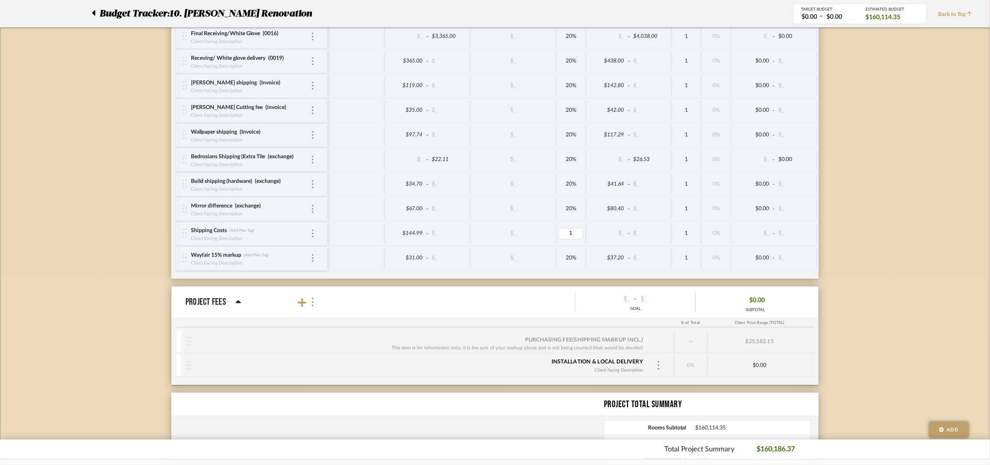
type input "15"
type input "20"
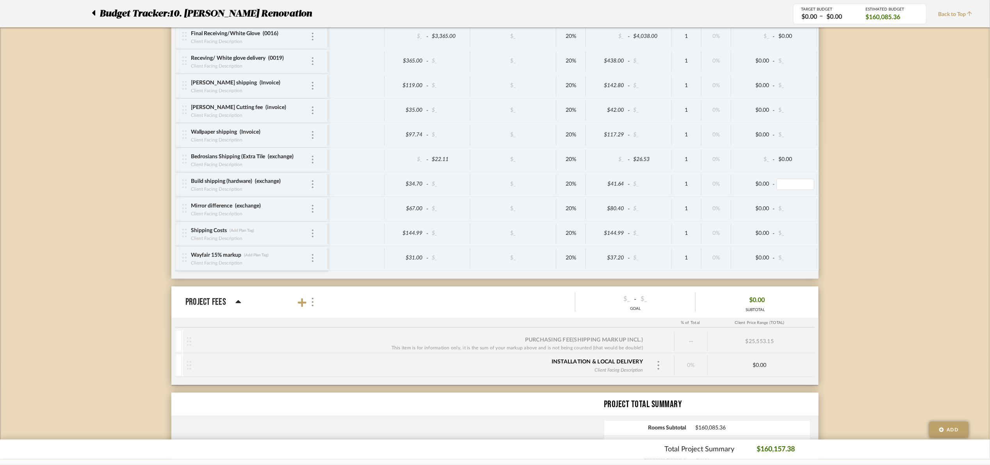
type input "5"
type input "86.99"
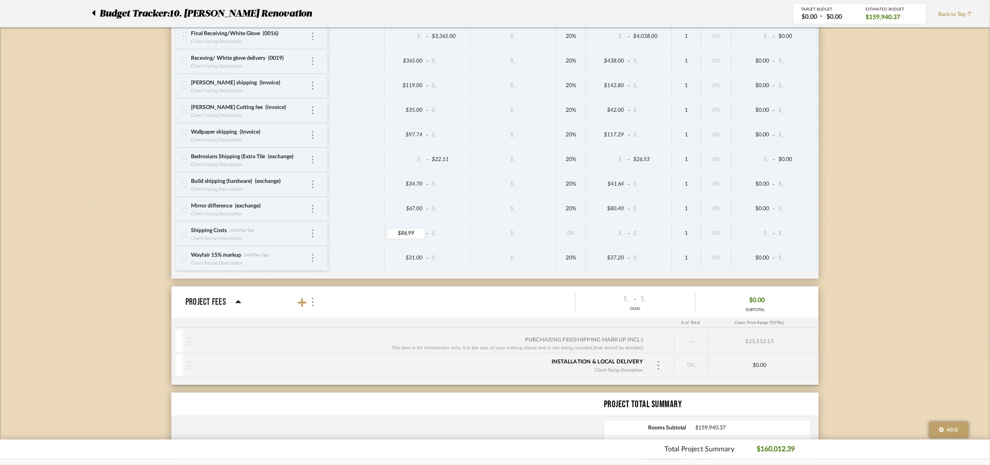
type input "20"
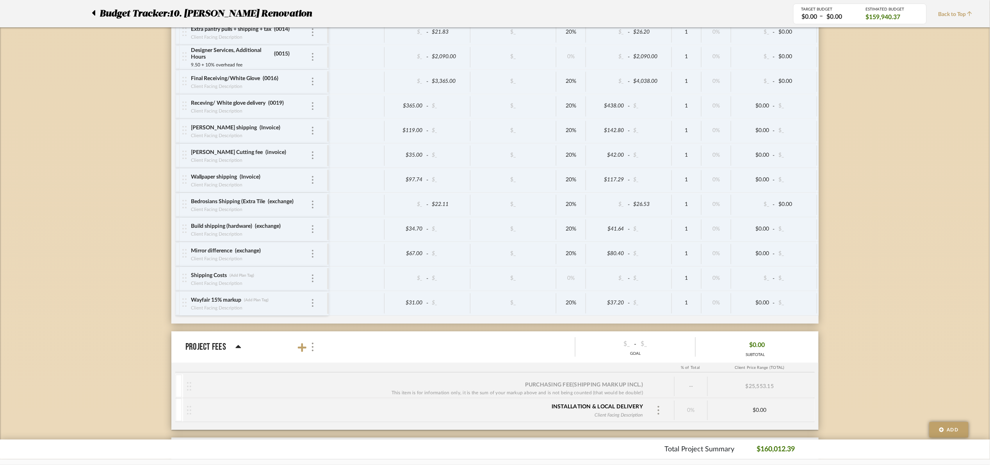
scroll to position [5274, 0]
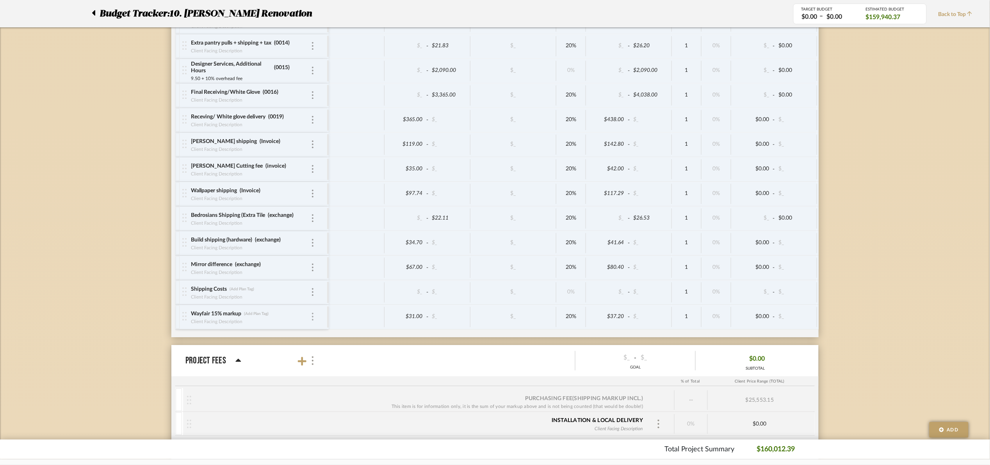
click at [312, 320] on img at bounding box center [313, 316] width 2 height 8
click at [342, 427] on p "Remove" at bounding box center [342, 428] width 21 height 5
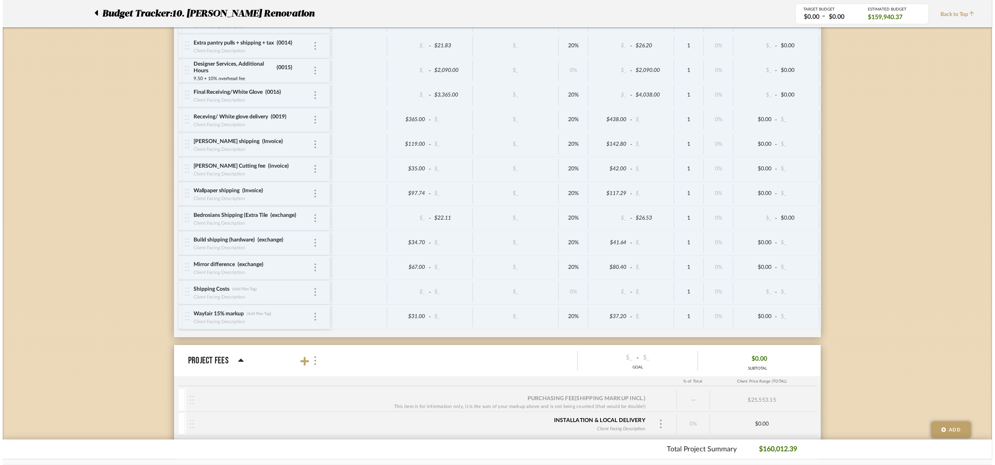
scroll to position [0, 0]
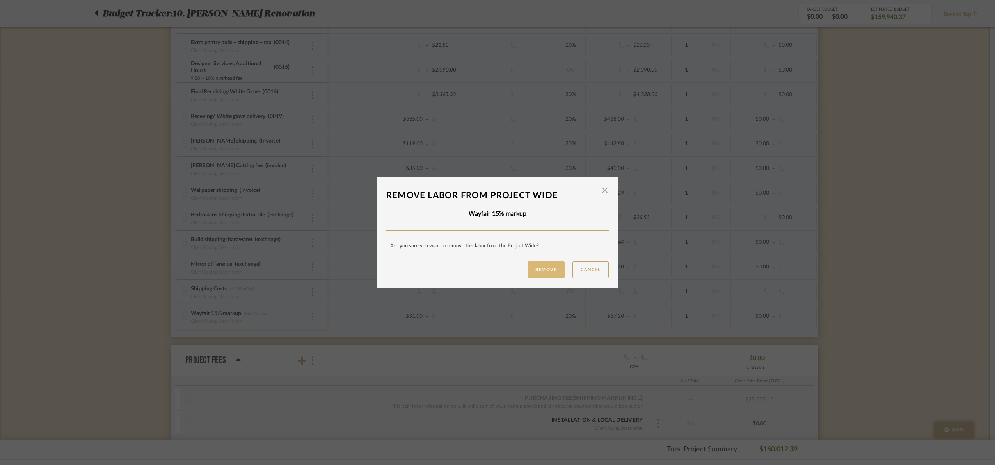
click at [540, 267] on button "Remove" at bounding box center [546, 269] width 37 height 17
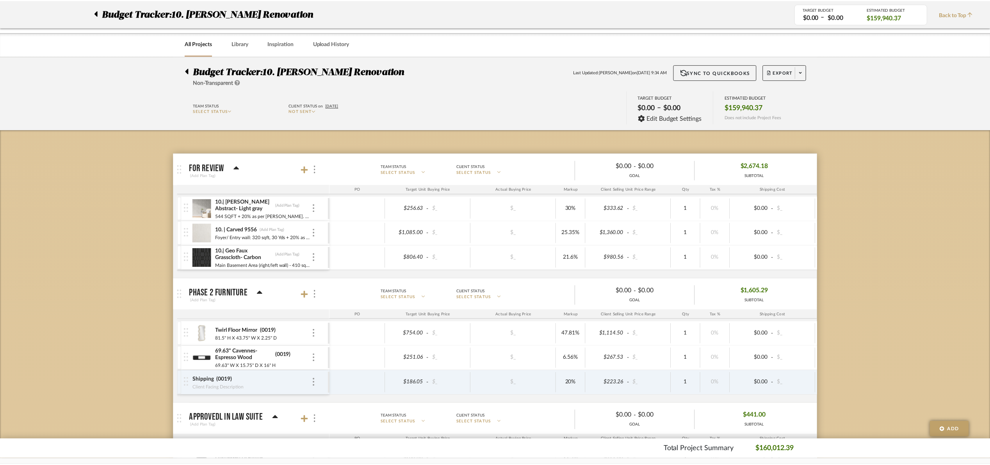
scroll to position [5274, 0]
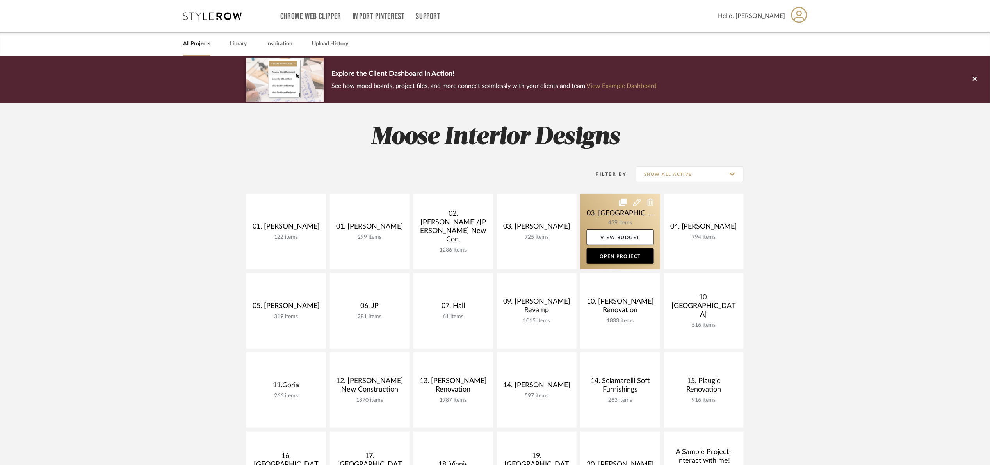
click at [605, 212] on link at bounding box center [620, 231] width 80 height 75
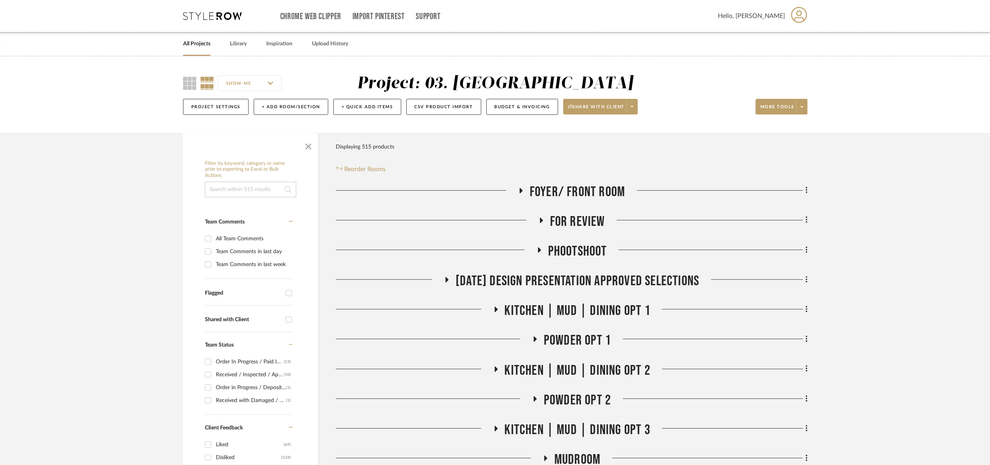
click at [306, 147] on span "button" at bounding box center [308, 144] width 19 height 19
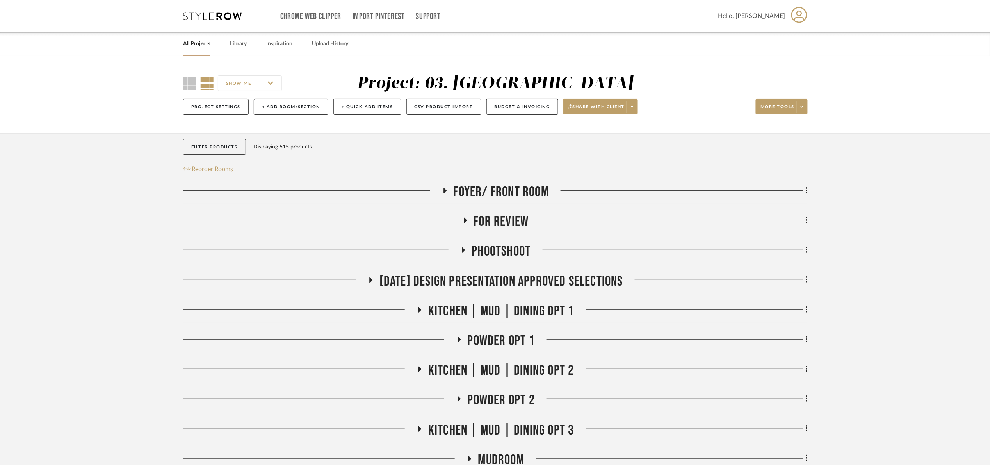
click at [512, 279] on span "[DATE] Design Presentation Approved selections" at bounding box center [501, 281] width 244 height 17
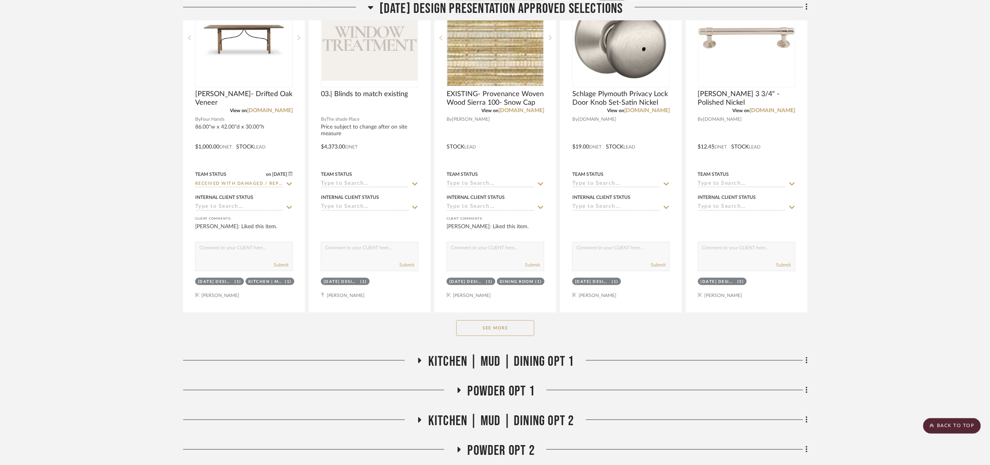
scroll to position [351, 0]
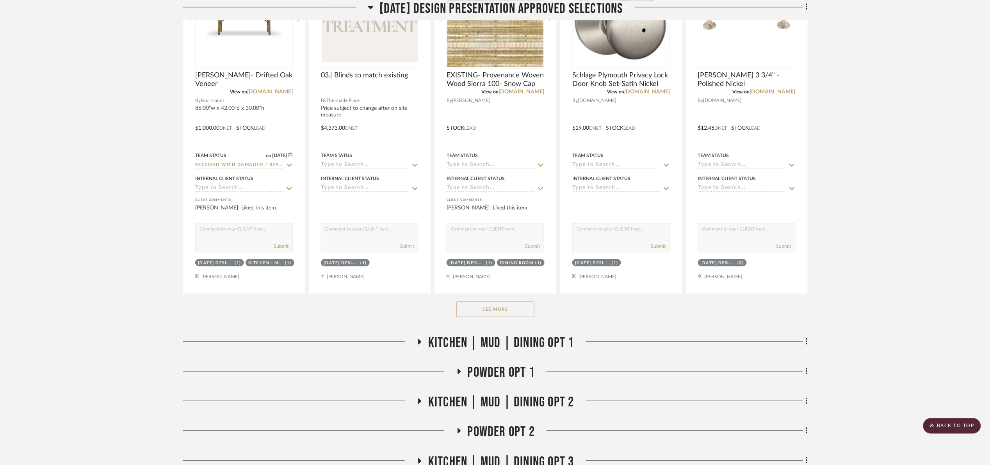
click at [506, 309] on button "See More" at bounding box center [495, 309] width 78 height 16
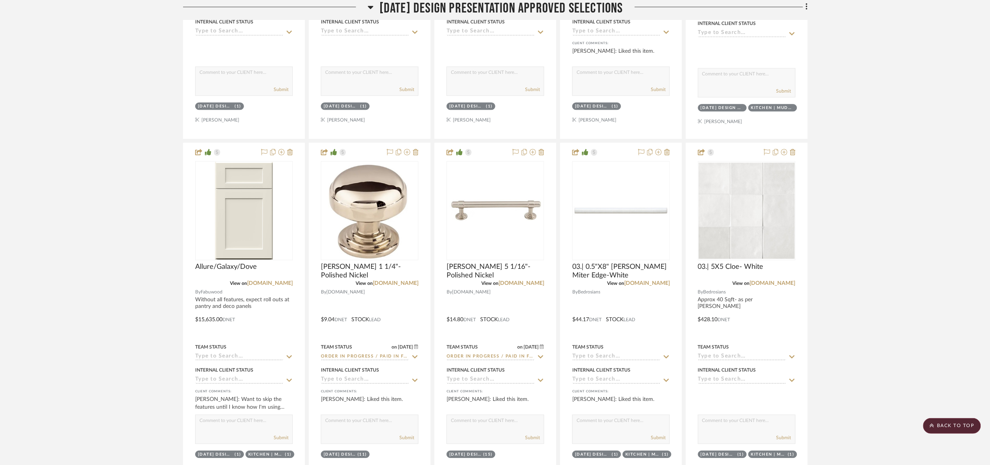
scroll to position [878, 0]
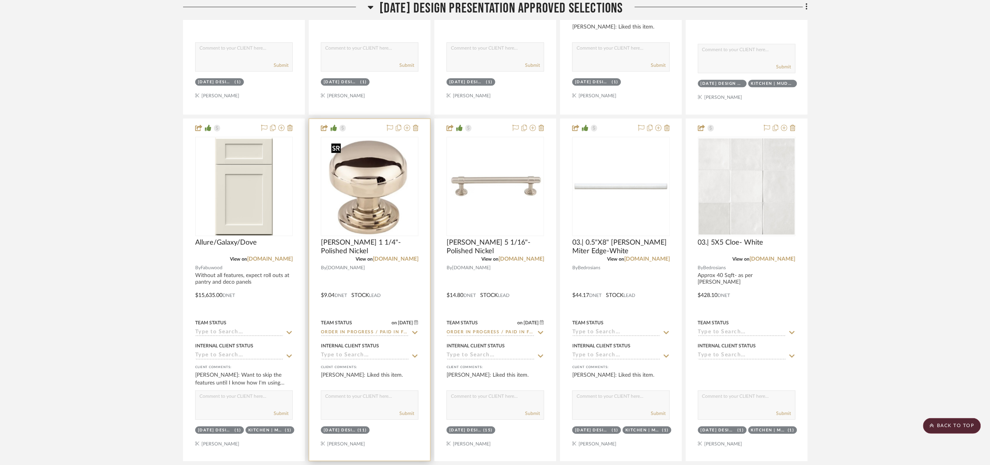
click at [0, 0] on img at bounding box center [0, 0] width 0 height 0
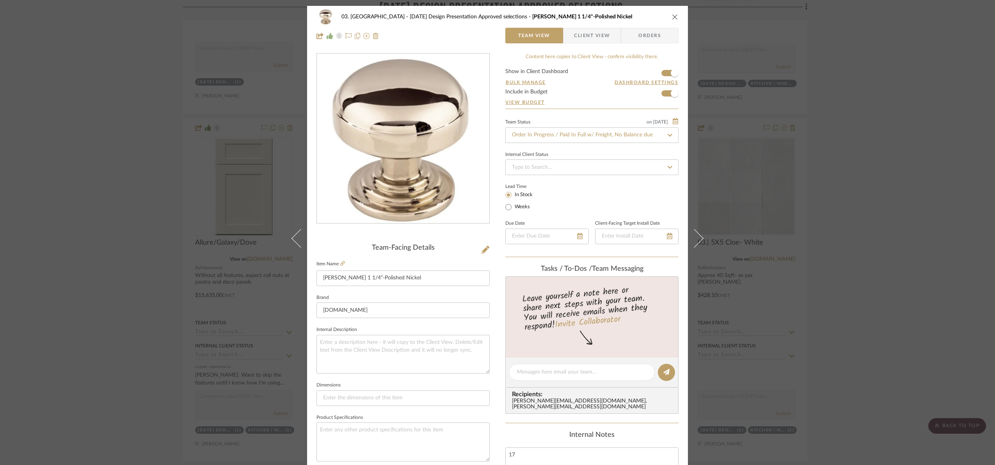
click at [414, 145] on img "0" at bounding box center [403, 138] width 144 height 169
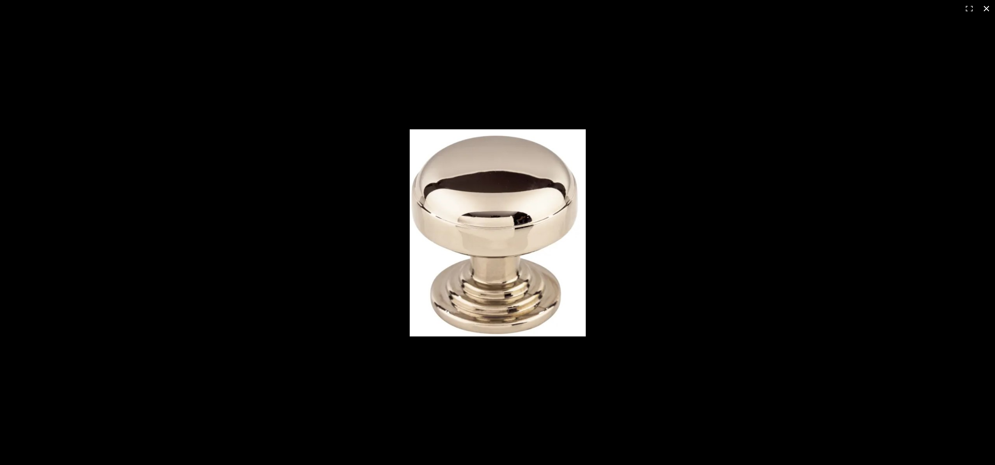
click at [810, 95] on div at bounding box center [497, 232] width 995 height 465
click at [796, 103] on div at bounding box center [497, 232] width 995 height 465
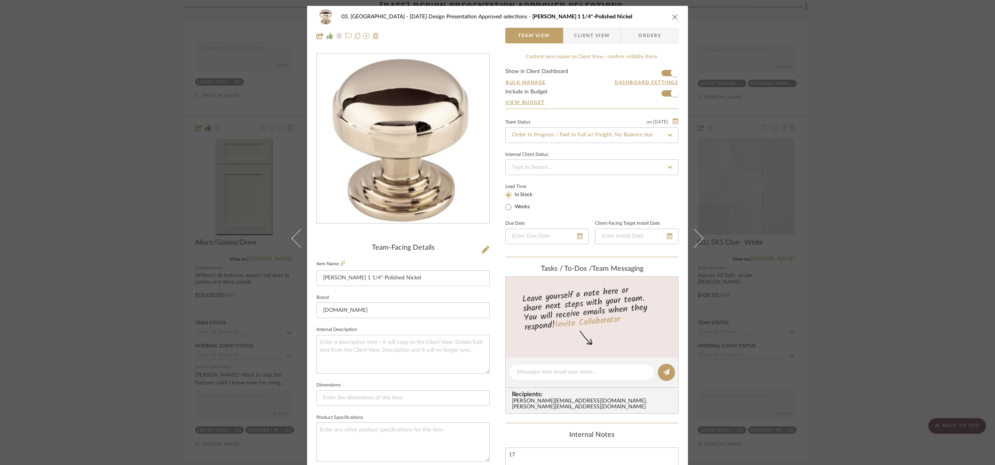
click at [820, 107] on div "03. [PERSON_NAME] [DATE] Design Presentation Approved selections [PERSON_NAME] …" at bounding box center [497, 232] width 995 height 465
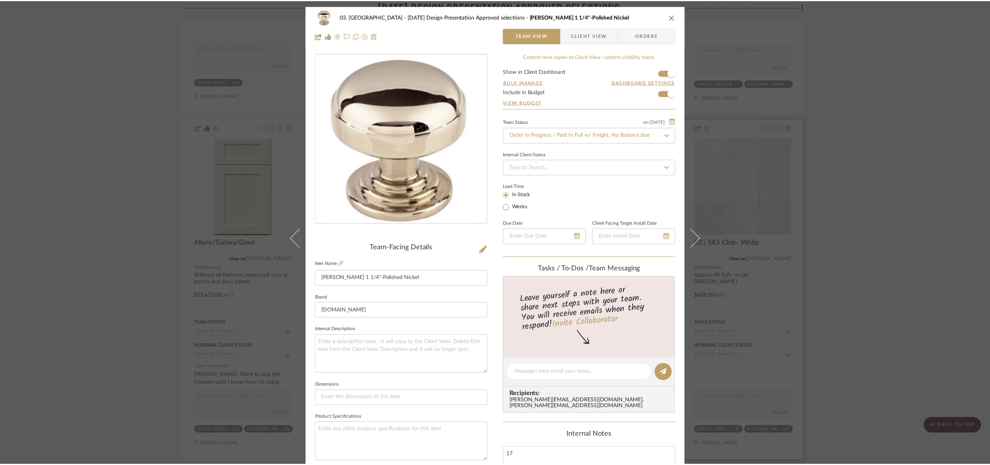
scroll to position [878, 0]
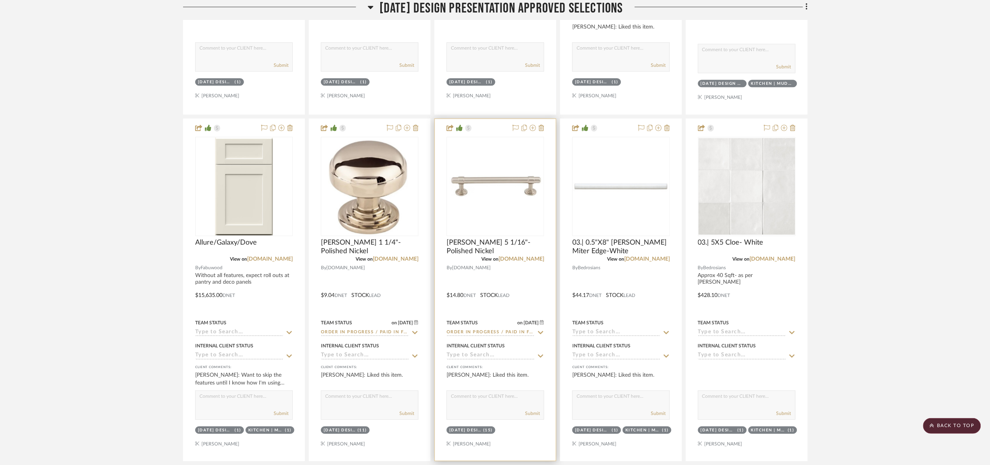
click at [455, 193] on img "0" at bounding box center [495, 186] width 96 height 27
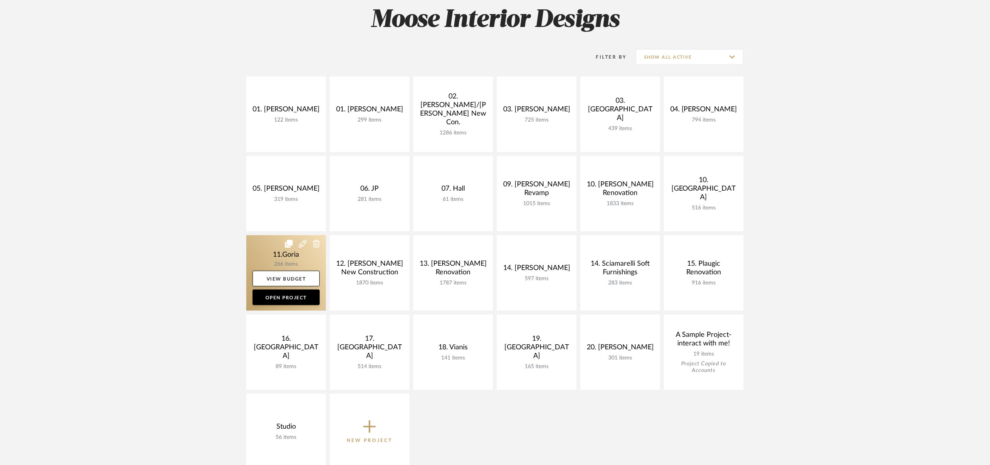
click at [262, 256] on link at bounding box center [286, 272] width 80 height 75
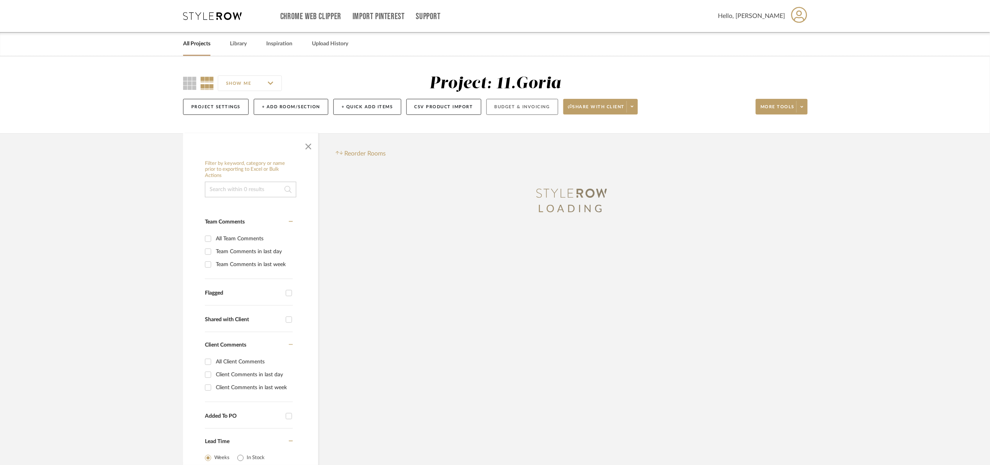
click at [536, 111] on button "Budget & Invoicing" at bounding box center [522, 107] width 72 height 16
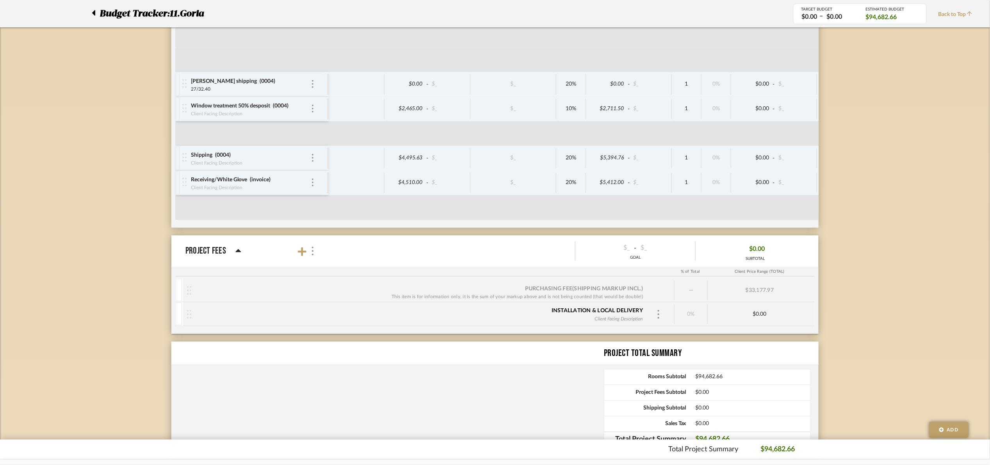
scroll to position [2016, 0]
